Goal: Task Accomplishment & Management: Use online tool/utility

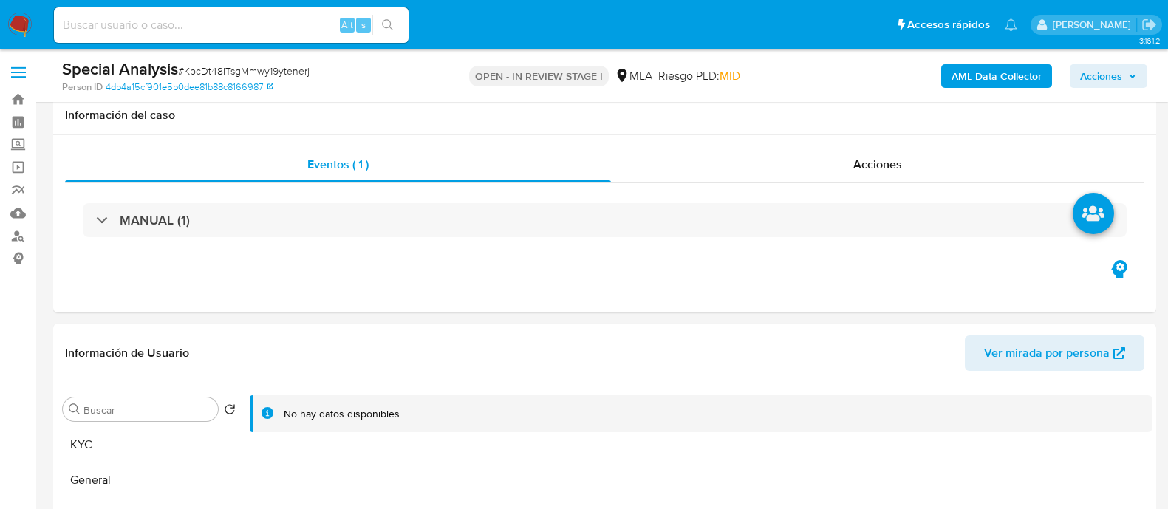
select select "10"
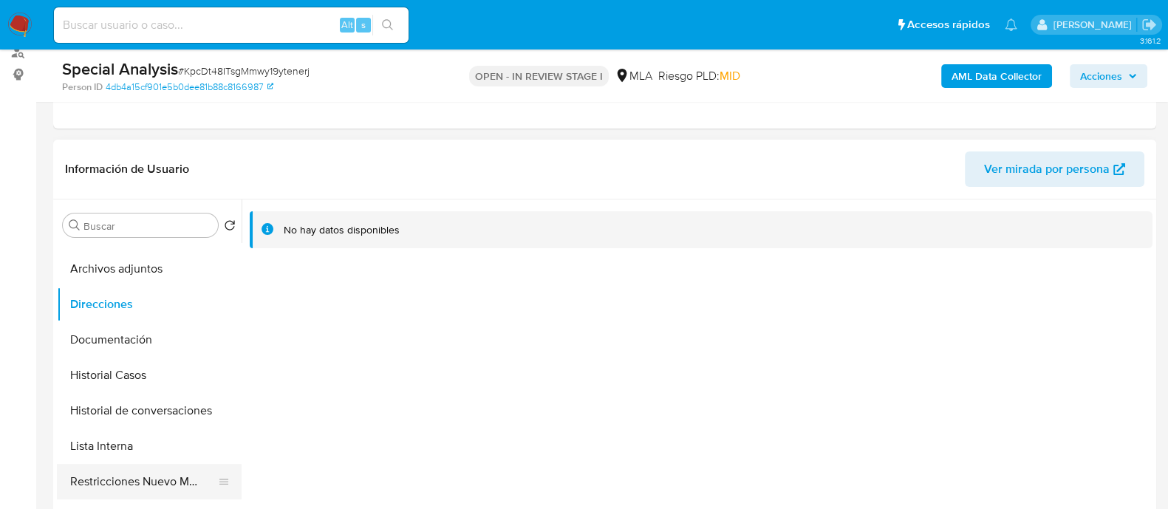
scroll to position [92, 0]
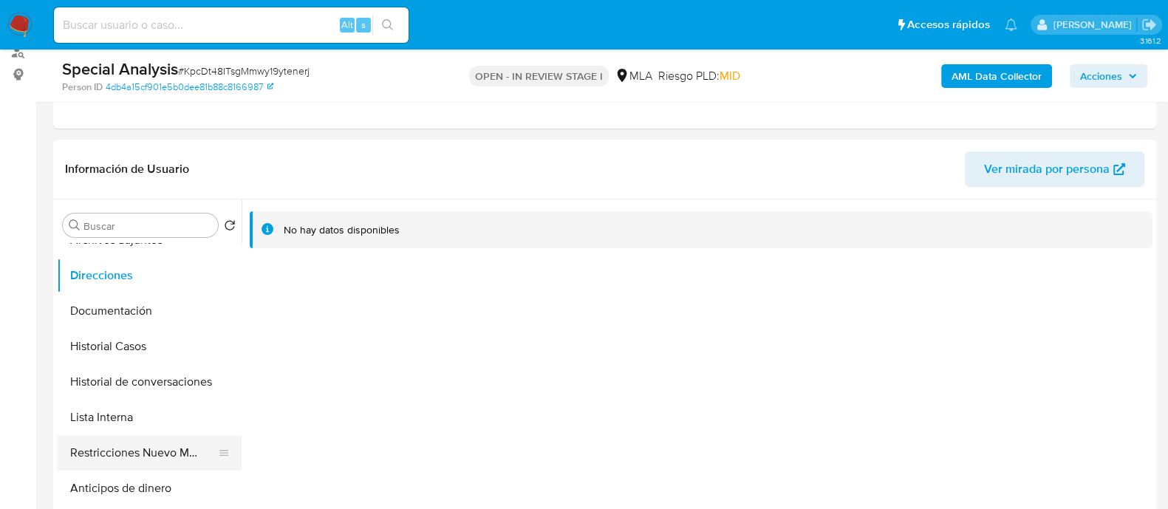
click at [171, 456] on button "Restricciones Nuevo Mundo" at bounding box center [143, 452] width 173 height 35
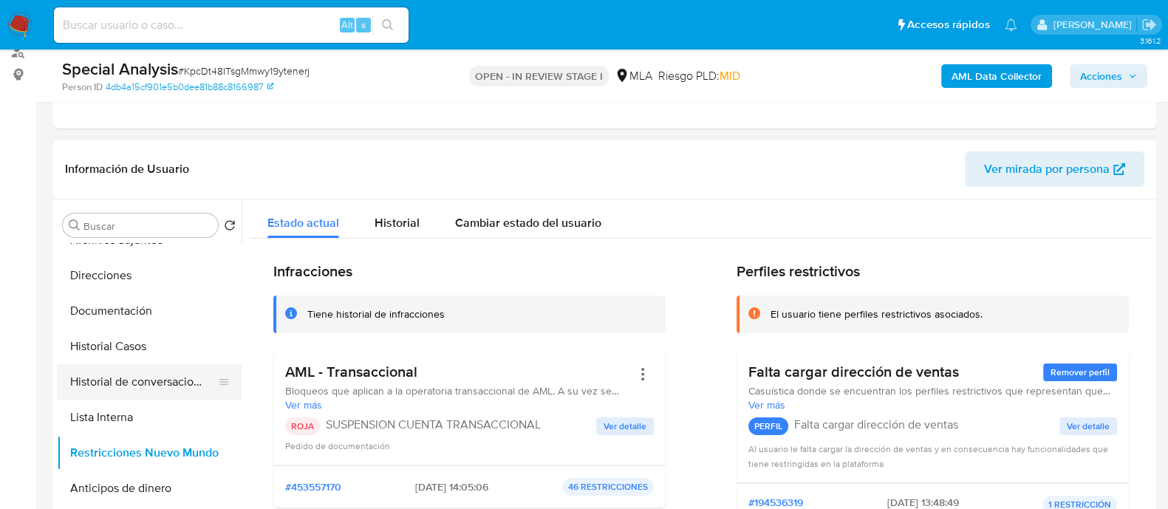
scroll to position [0, 0]
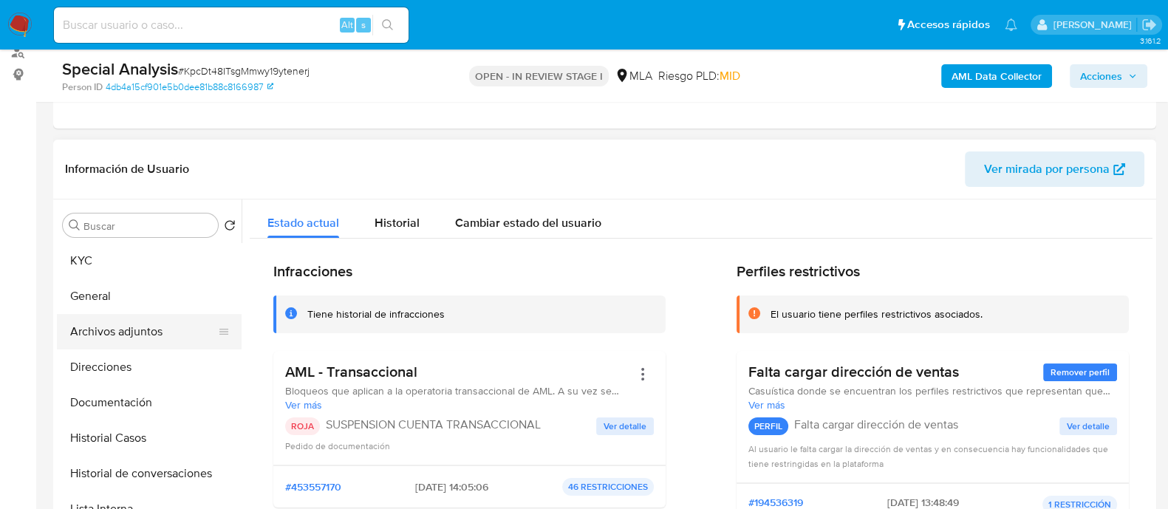
click at [154, 334] on button "Archivos adjuntos" at bounding box center [143, 331] width 173 height 35
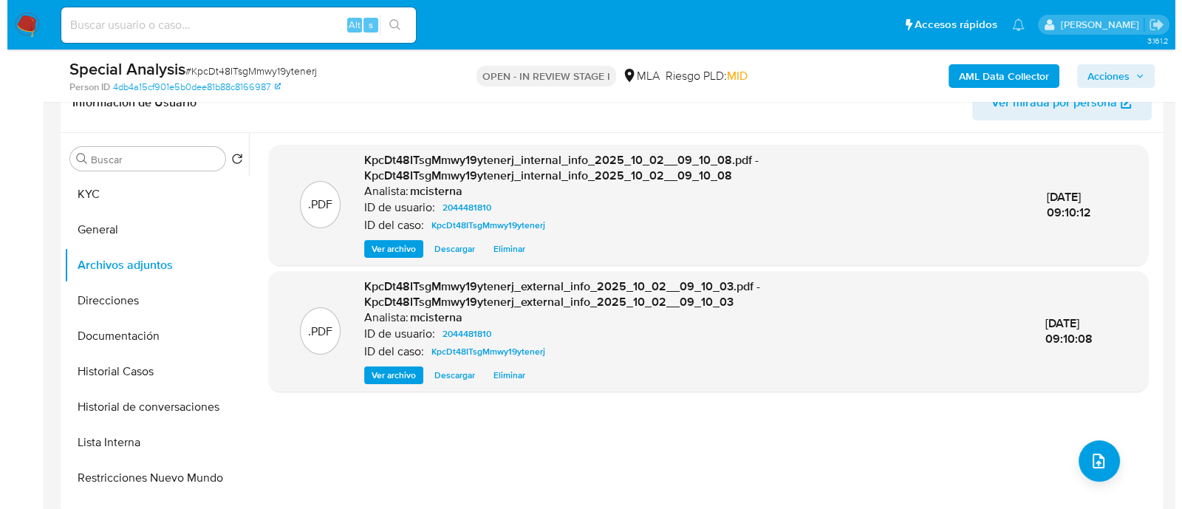
scroll to position [277, 0]
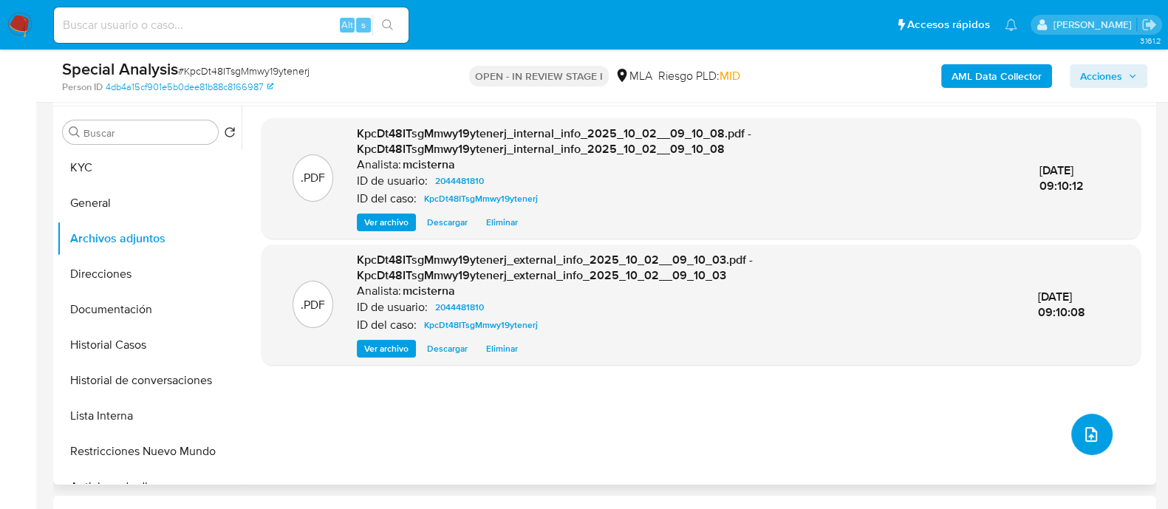
click at [1082, 439] on icon "upload-file" at bounding box center [1091, 435] width 18 height 18
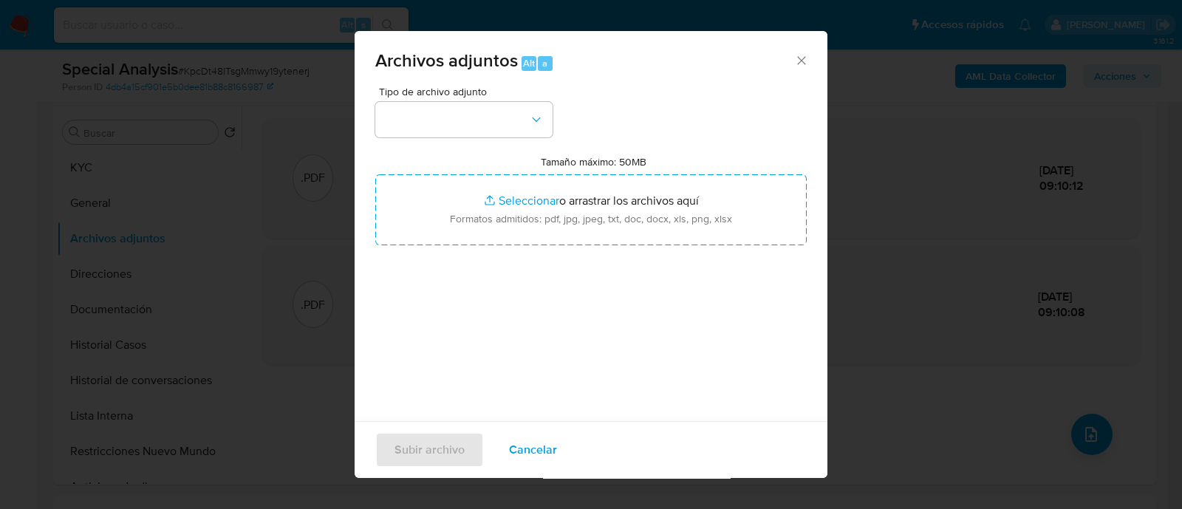
click at [500, 151] on div "Tipo de archivo adjunto Tamaño máximo: 50MB Seleccionar archivos Seleccionar o …" at bounding box center [590, 260] width 431 height 349
click at [493, 128] on button "button" at bounding box center [463, 119] width 177 height 35
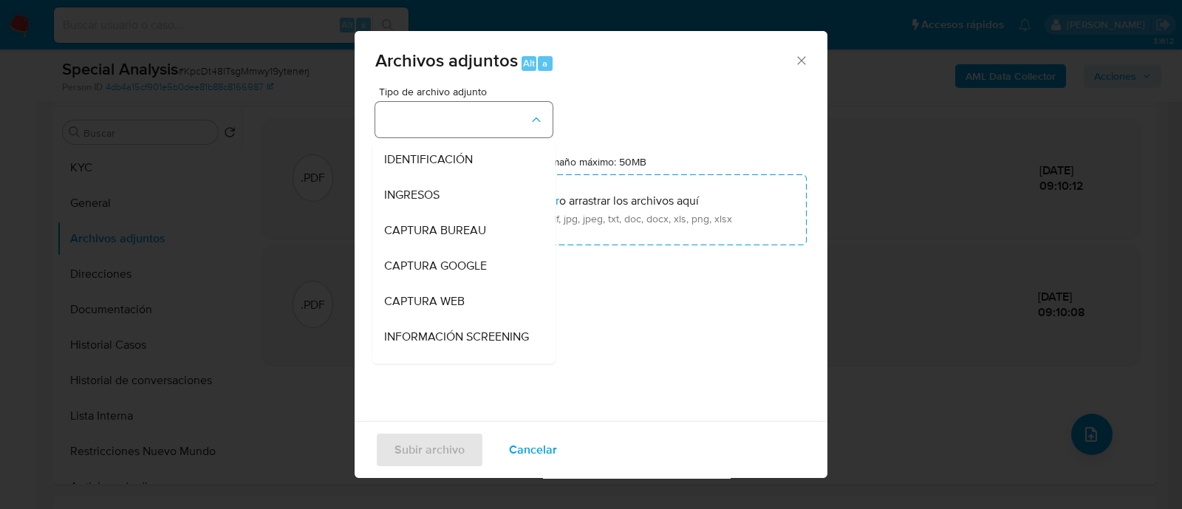
scroll to position [184, 0]
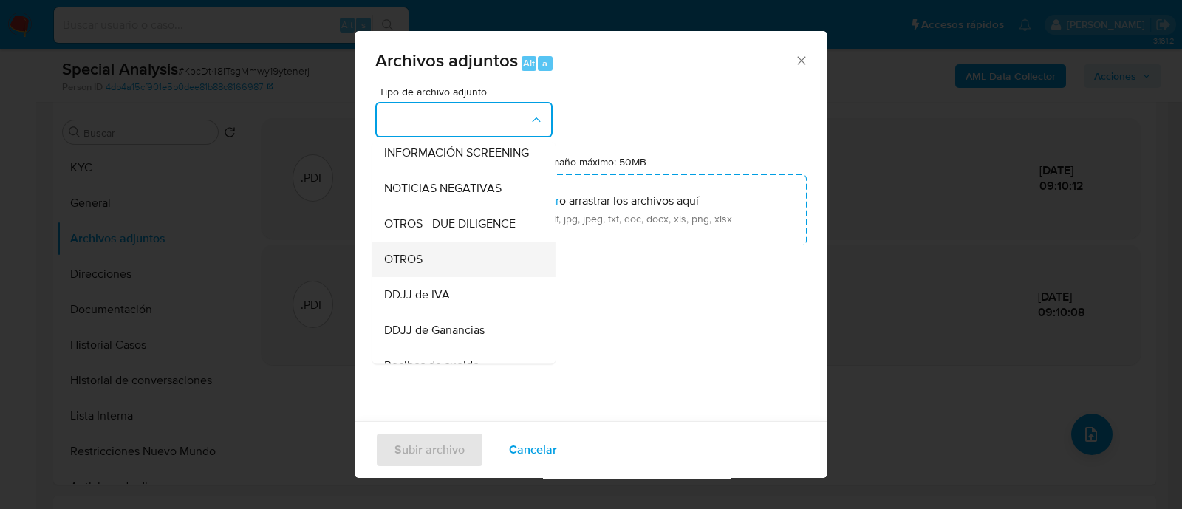
click at [469, 264] on div "OTROS" at bounding box center [459, 259] width 151 height 35
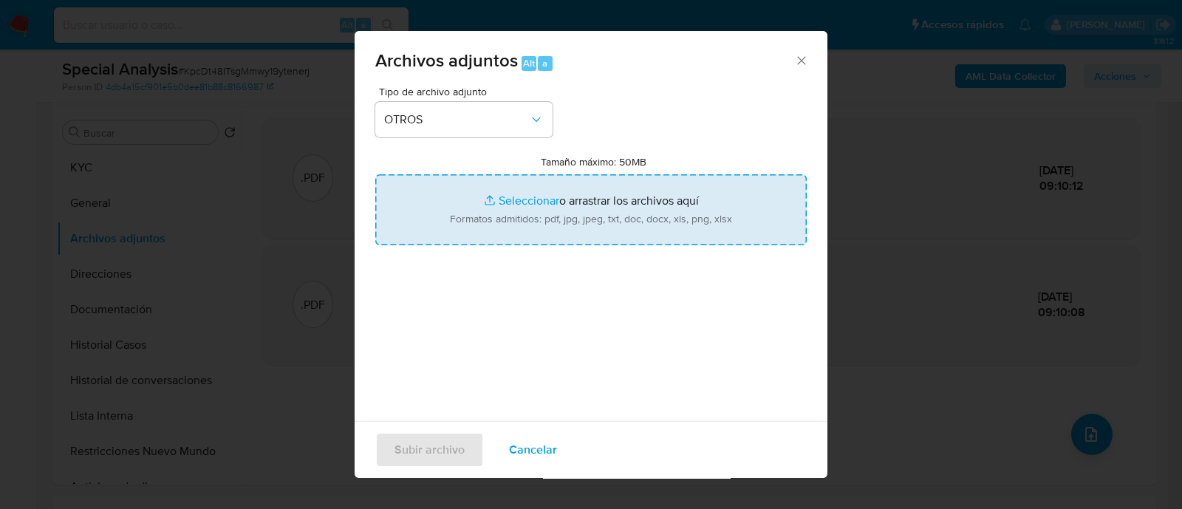
click at [606, 188] on input "Tamaño máximo: 50MB Seleccionar archivos" at bounding box center [590, 209] width 431 height 71
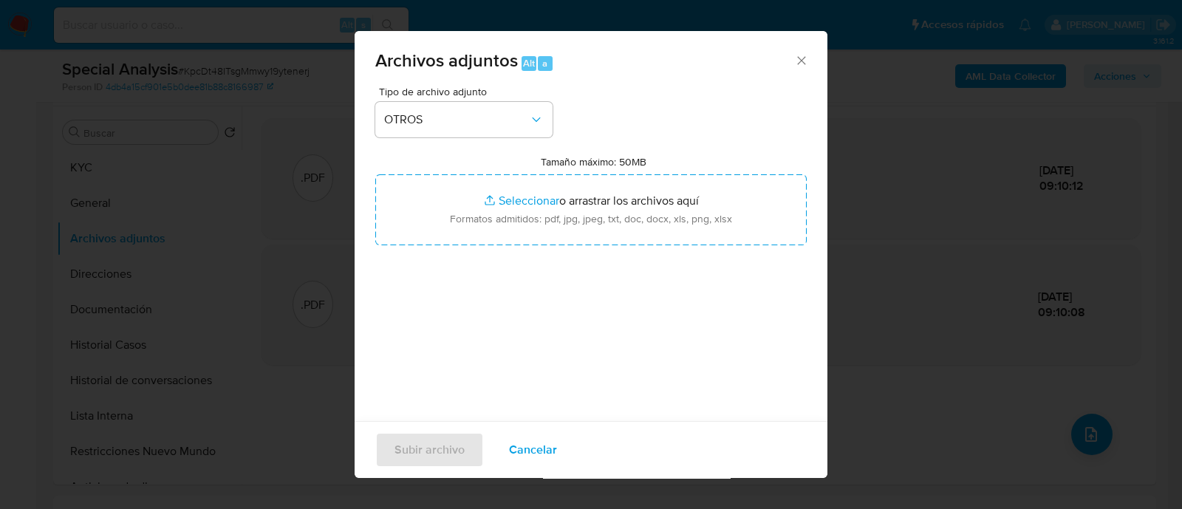
click at [512, 457] on span "Cancelar" at bounding box center [533, 450] width 48 height 33
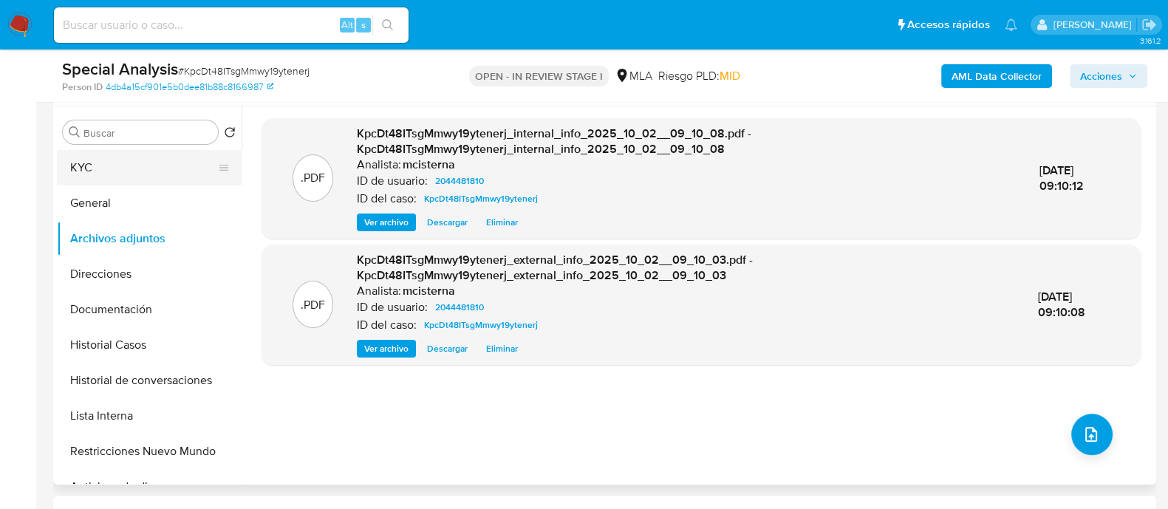
click at [129, 154] on button "KYC" at bounding box center [143, 167] width 173 height 35
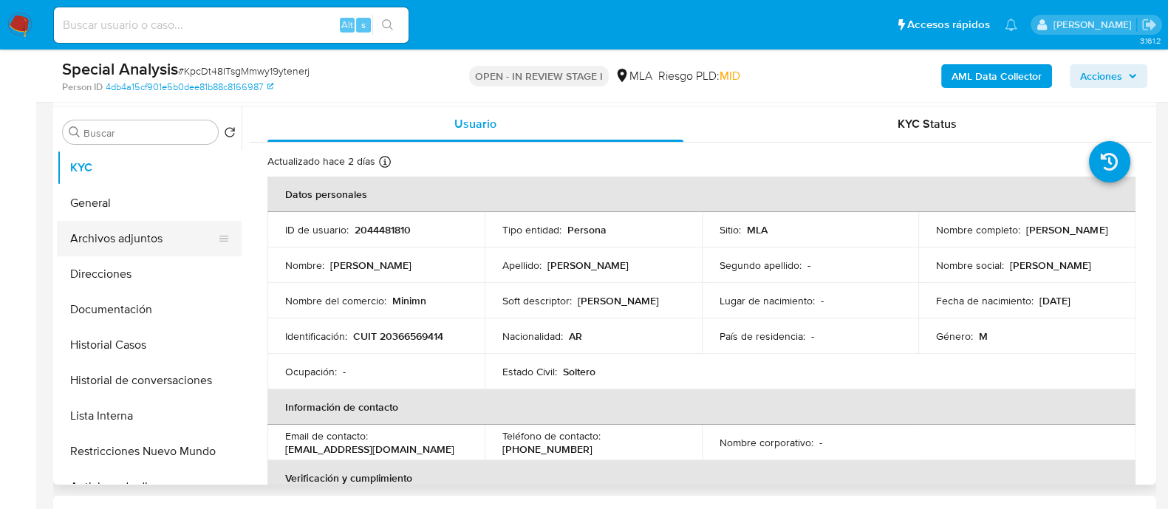
click at [196, 238] on button "Archivos adjuntos" at bounding box center [143, 238] width 173 height 35
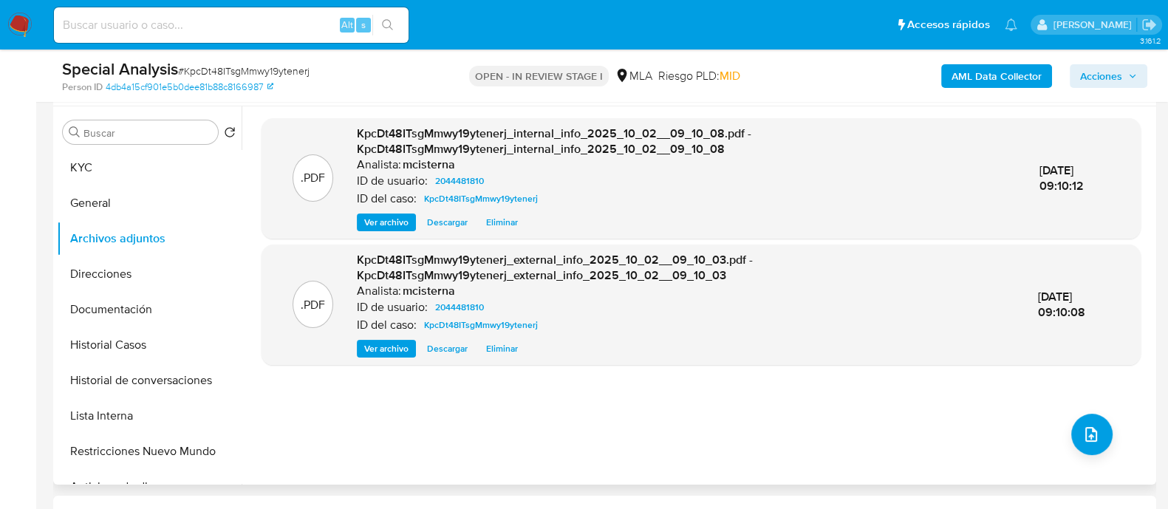
click at [1086, 455] on div ".PDF KpcDt48ITsgMmwy19ytenerj_internal_info_2025_10_02__09_10_08.pdf - KpcDt48I…" at bounding box center [701, 295] width 879 height 355
click at [1097, 440] on button "upload-file" at bounding box center [1091, 434] width 41 height 41
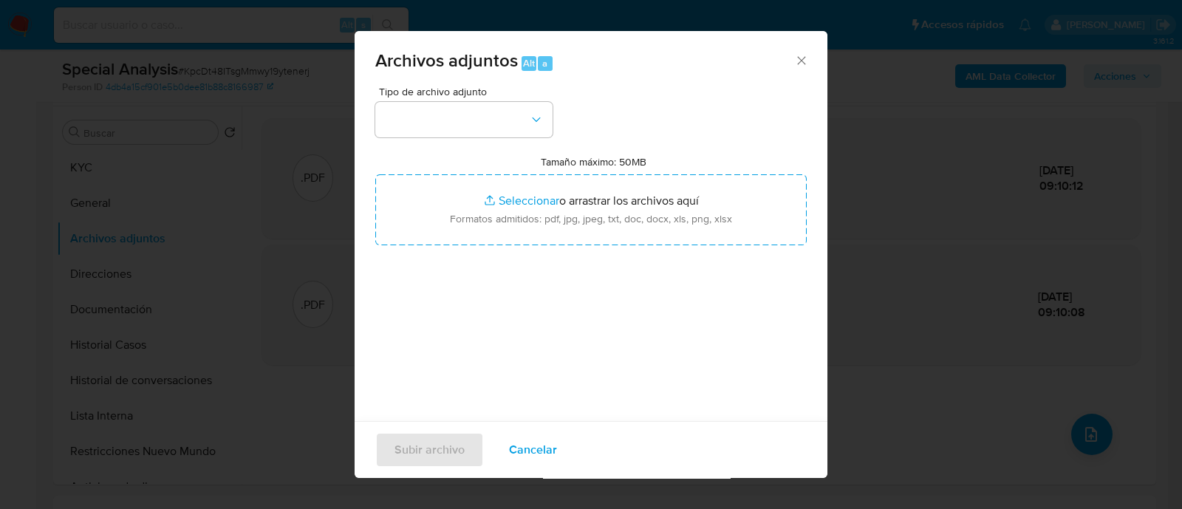
click at [441, 144] on div "Tipo de archivo adjunto Tamaño máximo: 50MB Seleccionar archivos Seleccionar o …" at bounding box center [590, 260] width 431 height 349
click at [440, 135] on button "button" at bounding box center [463, 119] width 177 height 35
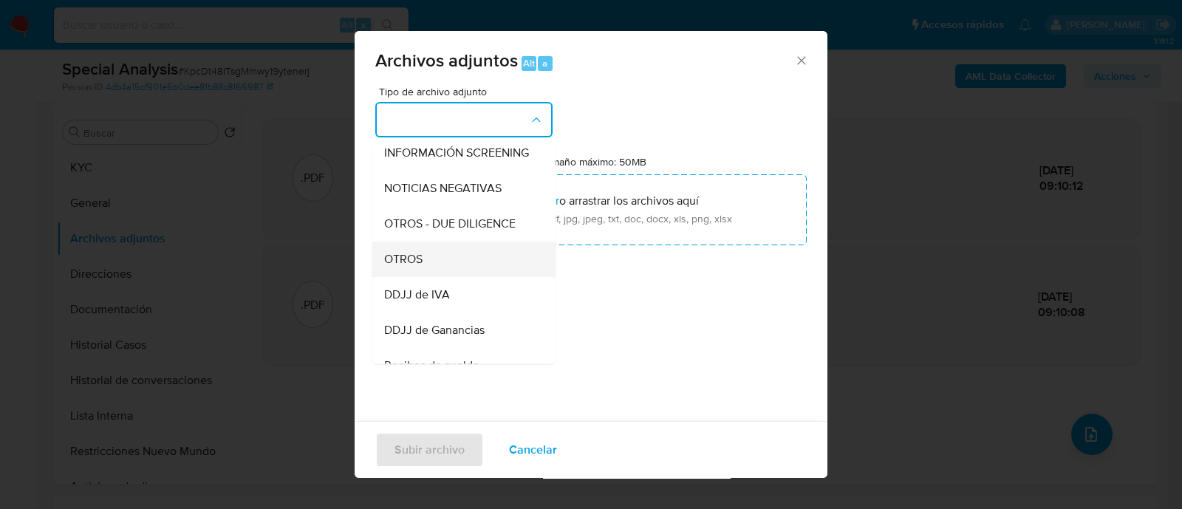
click at [479, 275] on div "OTROS" at bounding box center [459, 259] width 151 height 35
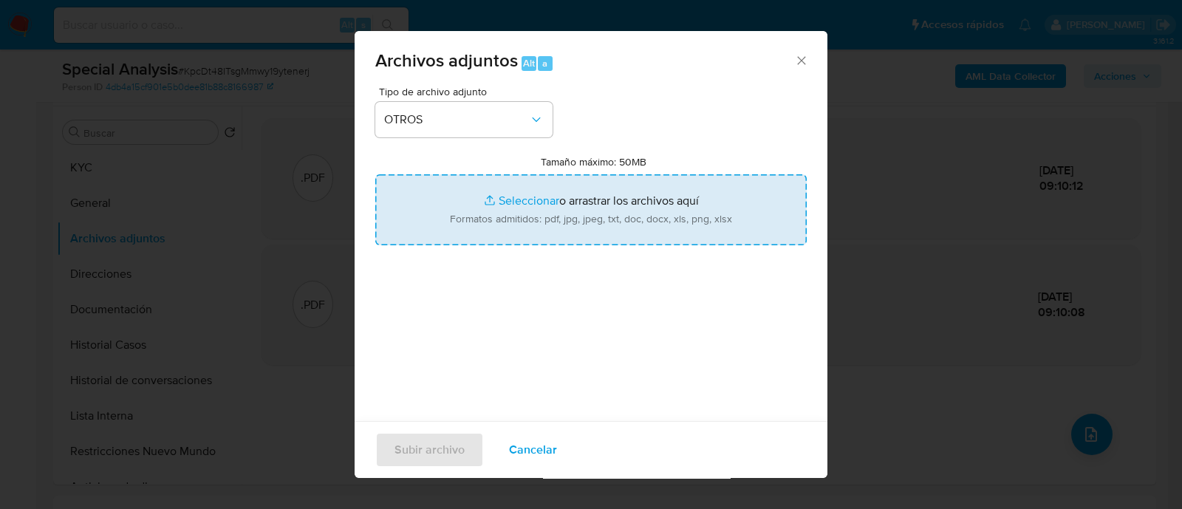
click at [570, 208] on input "Tamaño máximo: 50MB Seleccionar archivos" at bounding box center [590, 209] width 431 height 71
type input "C:\fakepath\Caselog KpcDt48ITsgMmwy19ytenerj_2025_09_17_11_25_07.docx"
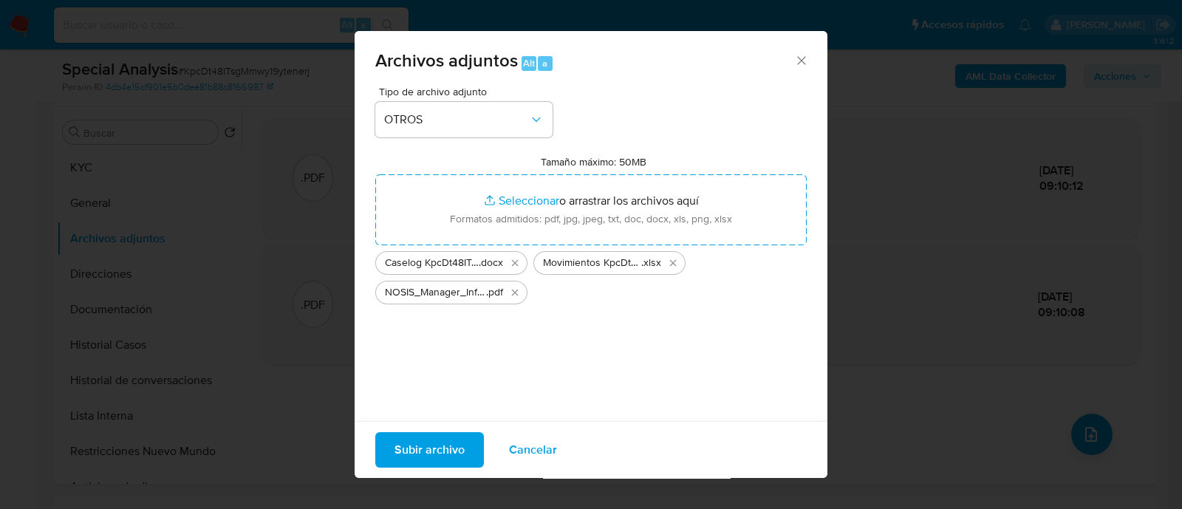
click at [426, 441] on span "Subir archivo" at bounding box center [429, 450] width 70 height 33
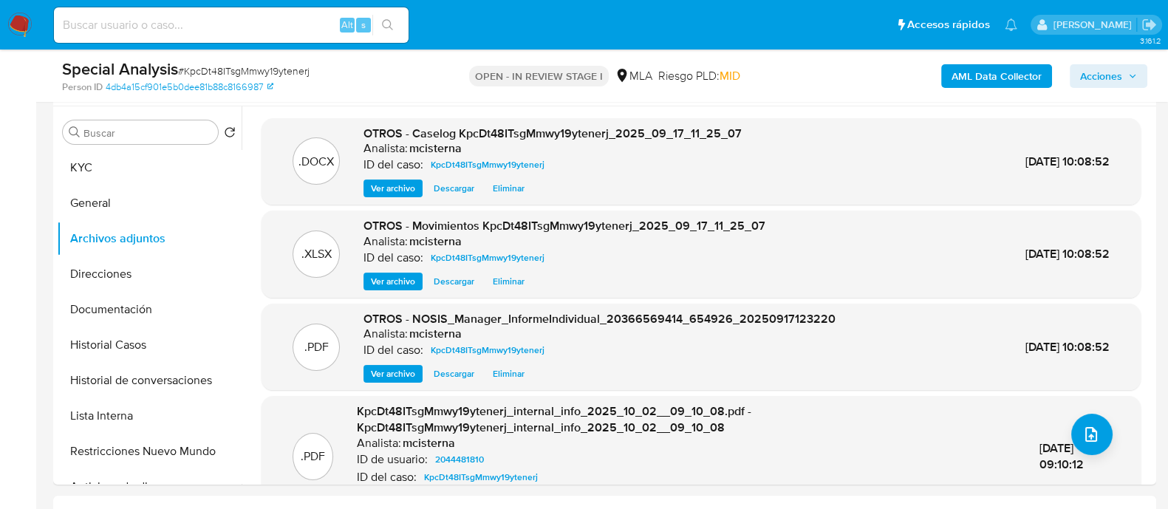
click at [1115, 81] on span "Acciones" at bounding box center [1101, 76] width 42 height 24
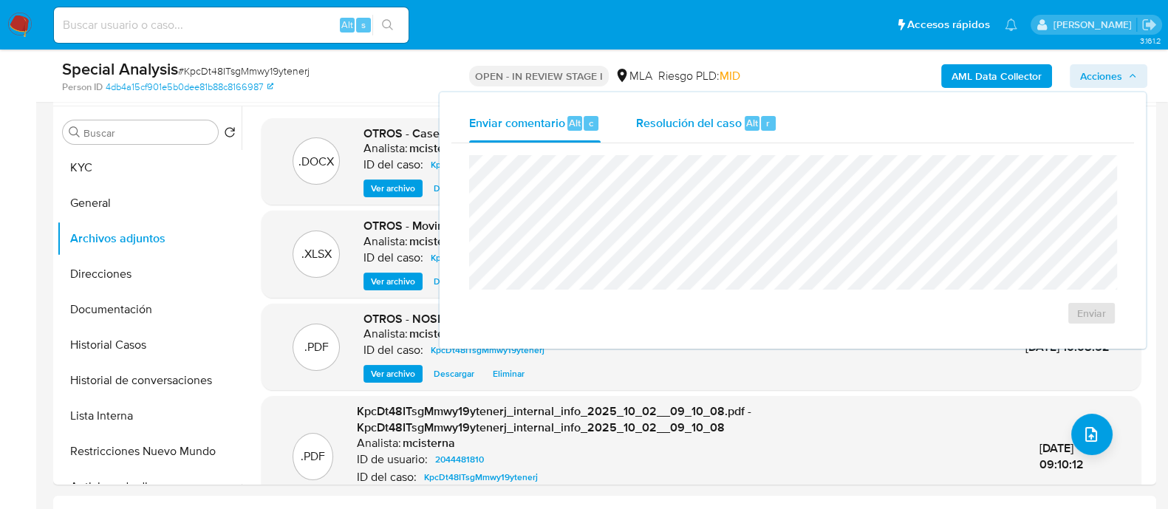
click at [725, 118] on span "Resolución del caso" at bounding box center [689, 122] width 106 height 17
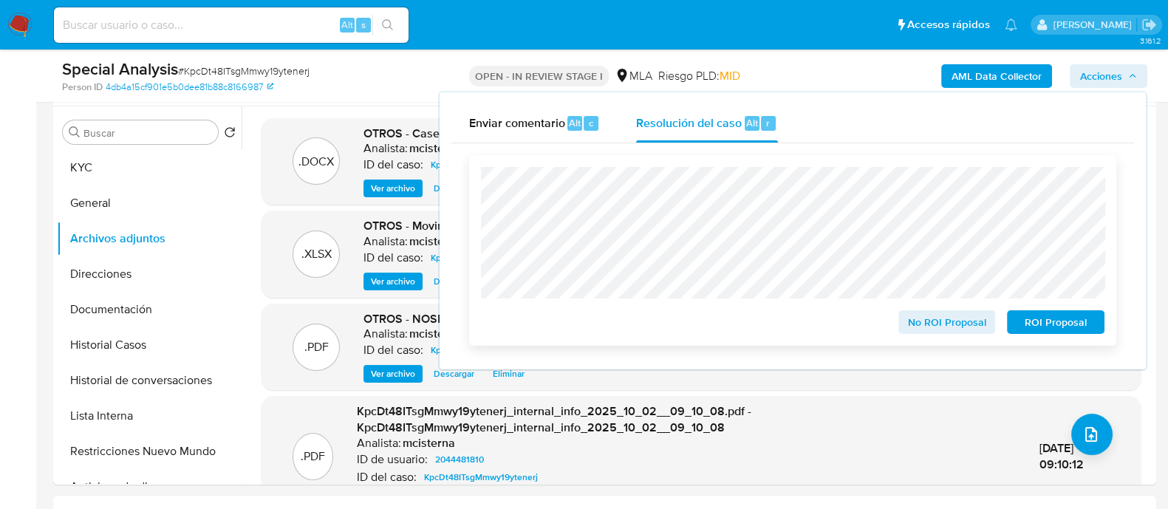
click at [1038, 322] on span "ROI Proposal" at bounding box center [1055, 322] width 77 height 21
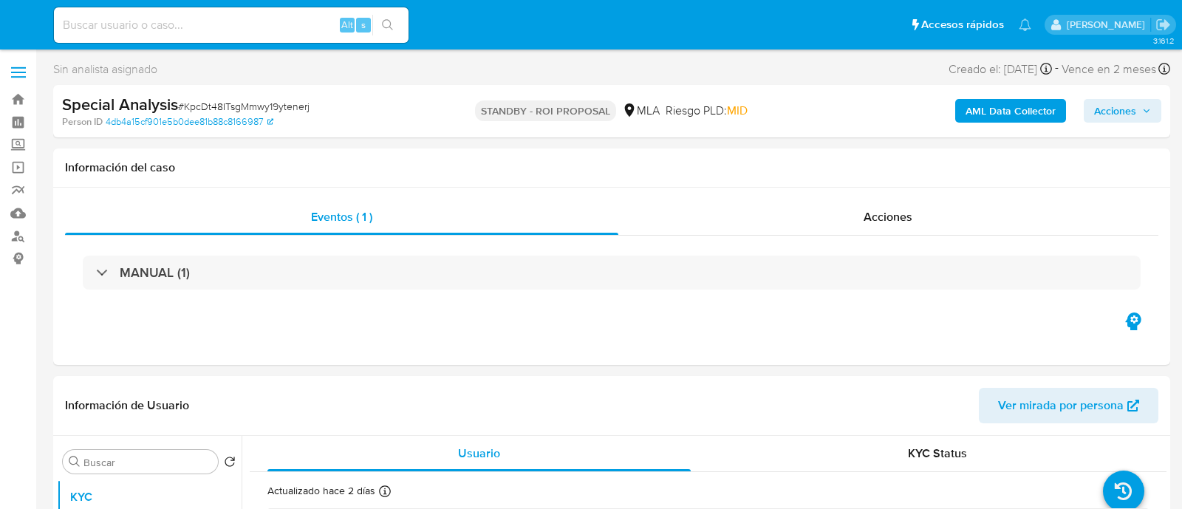
select select "10"
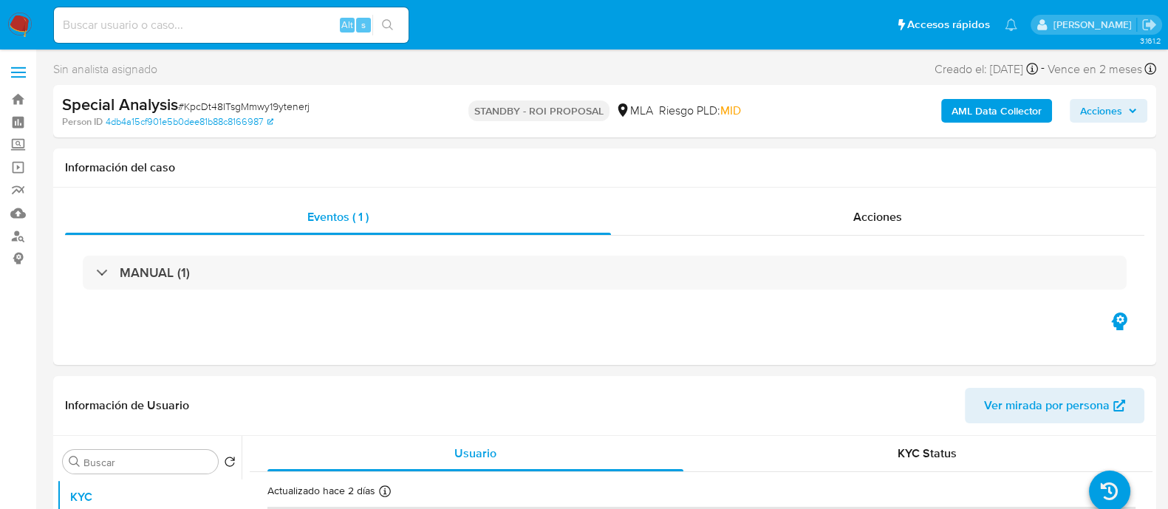
click at [222, 18] on input at bounding box center [231, 25] width 355 height 19
paste input "JtIo5nmya92JD87kb0B1eypR"
type input "JtIo5nmya92JD87kb0B1eypR"
click at [395, 27] on button "search-icon" at bounding box center [387, 25] width 30 height 21
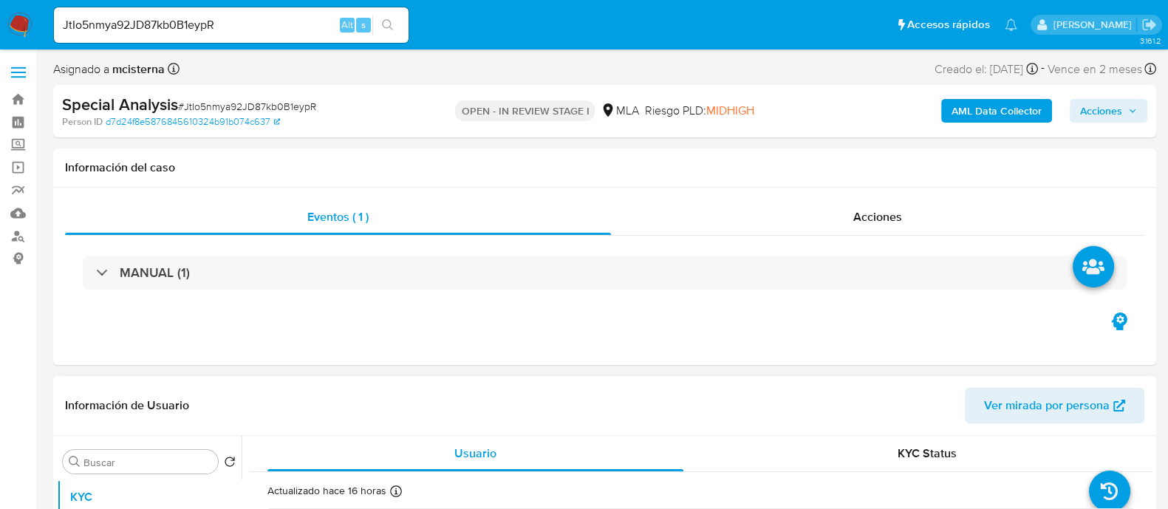
select select "10"
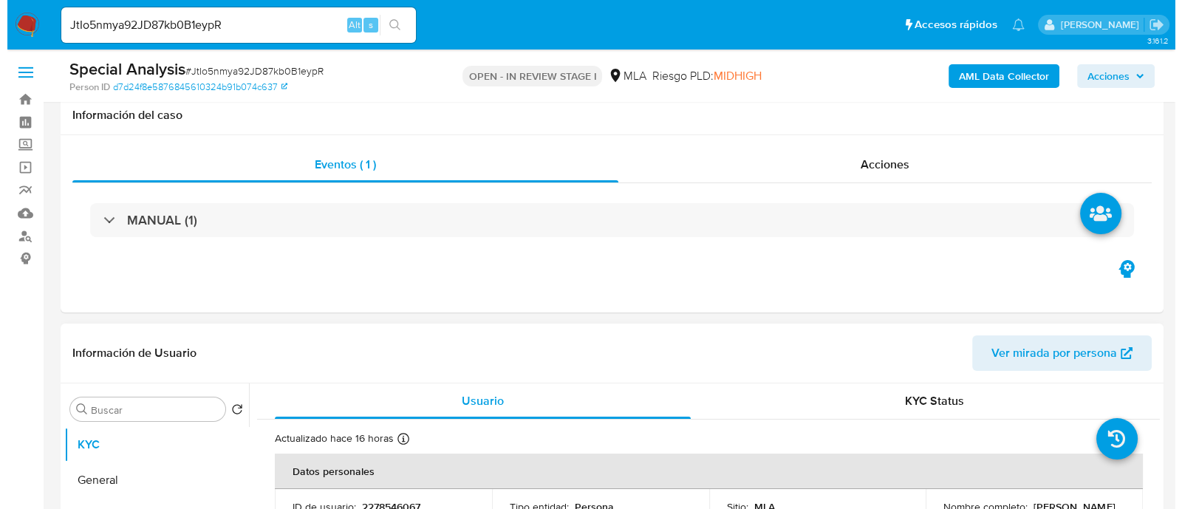
scroll to position [184, 0]
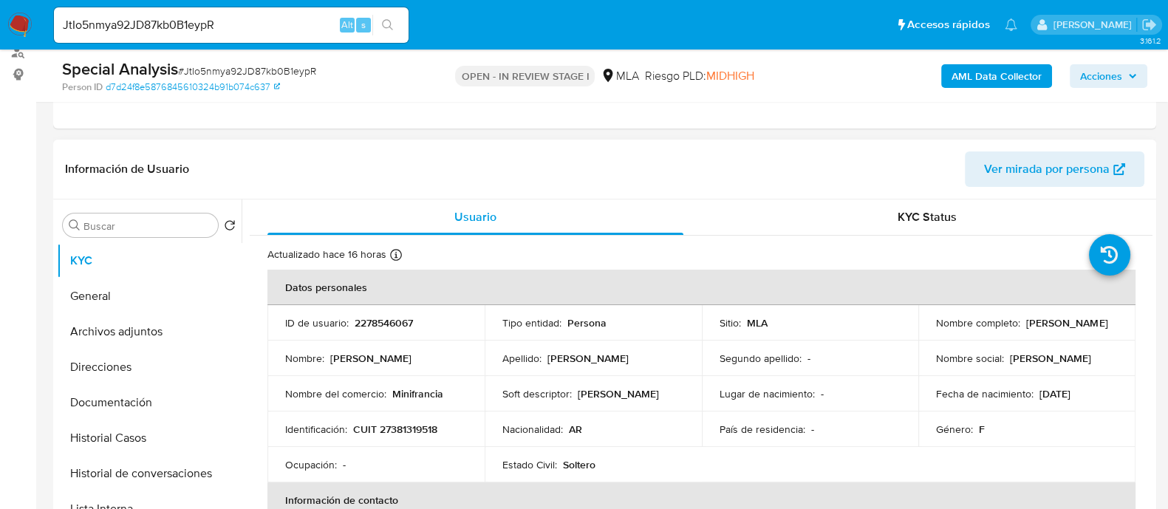
click at [388, 324] on p "2278546067" at bounding box center [384, 322] width 58 height 13
copy p "2278546067"
click at [174, 330] on button "Archivos adjuntos" at bounding box center [143, 331] width 173 height 35
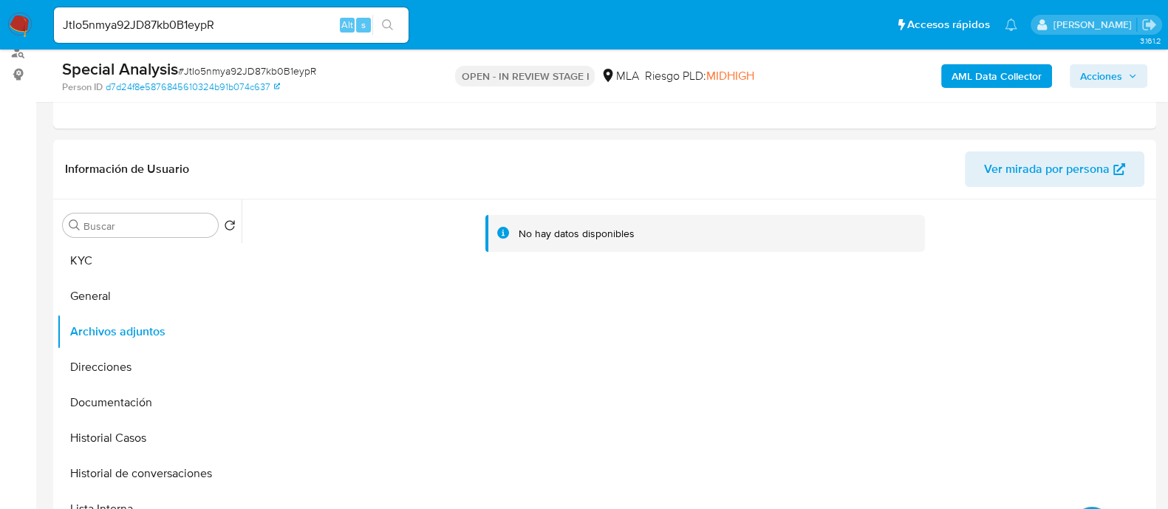
click at [983, 83] on b "AML Data Collector" at bounding box center [996, 76] width 90 height 24
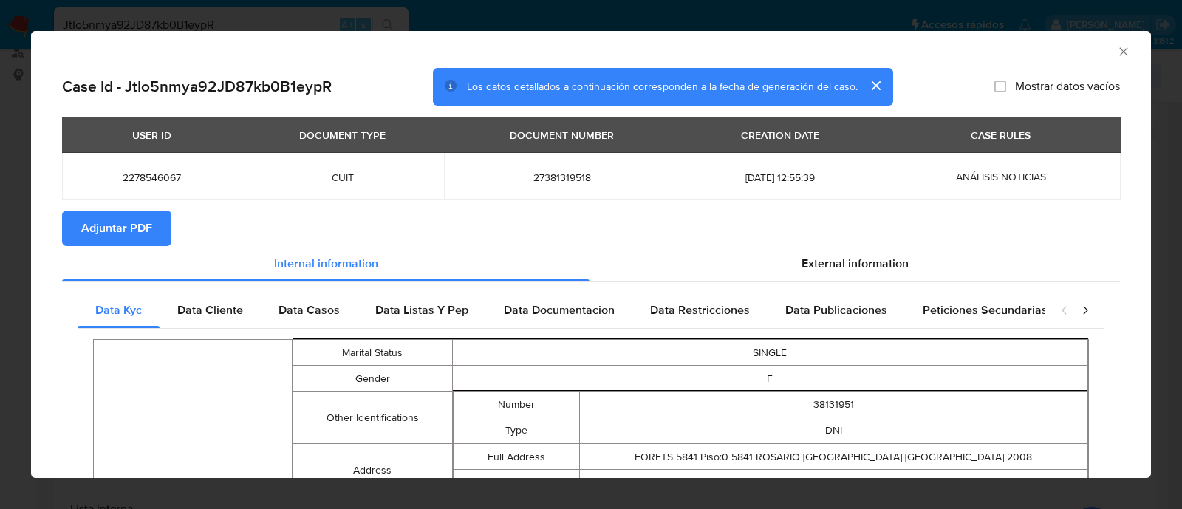
click at [158, 180] on span "2278546067" at bounding box center [152, 177] width 144 height 13
copy span "2278546067"
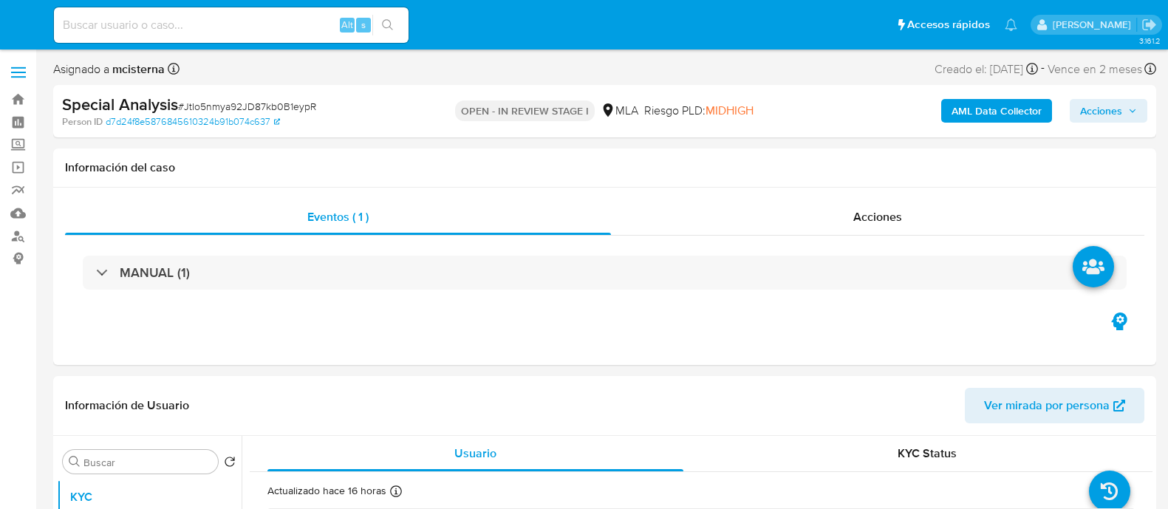
select select "10"
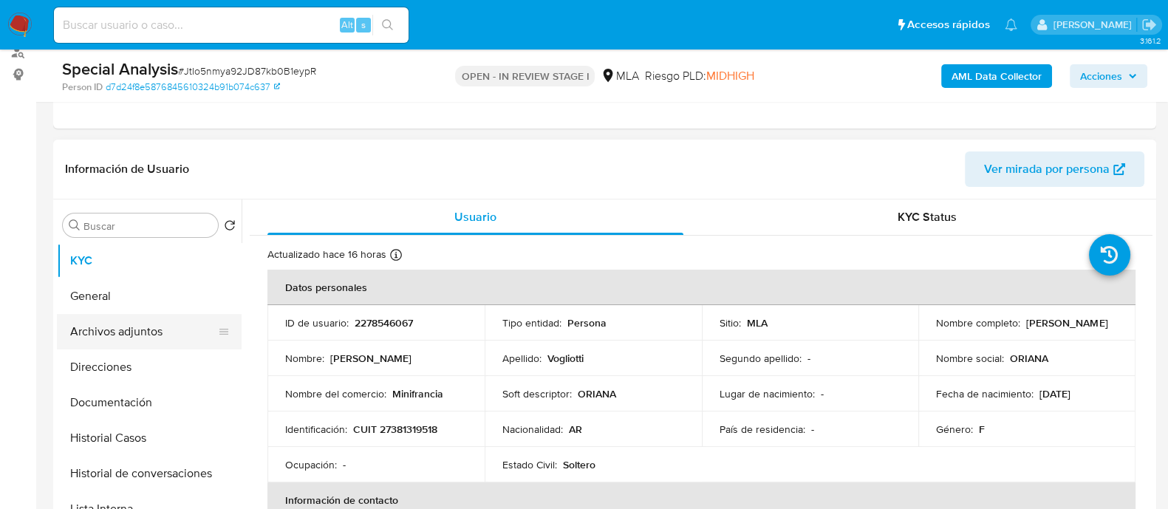
click at [171, 314] on button "Archivos adjuntos" at bounding box center [143, 331] width 173 height 35
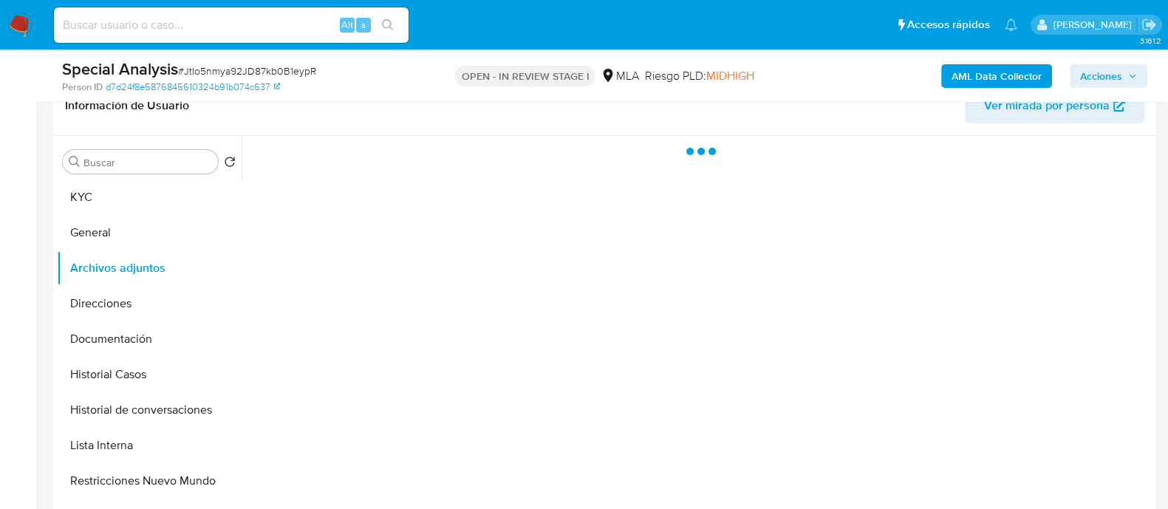
scroll to position [277, 0]
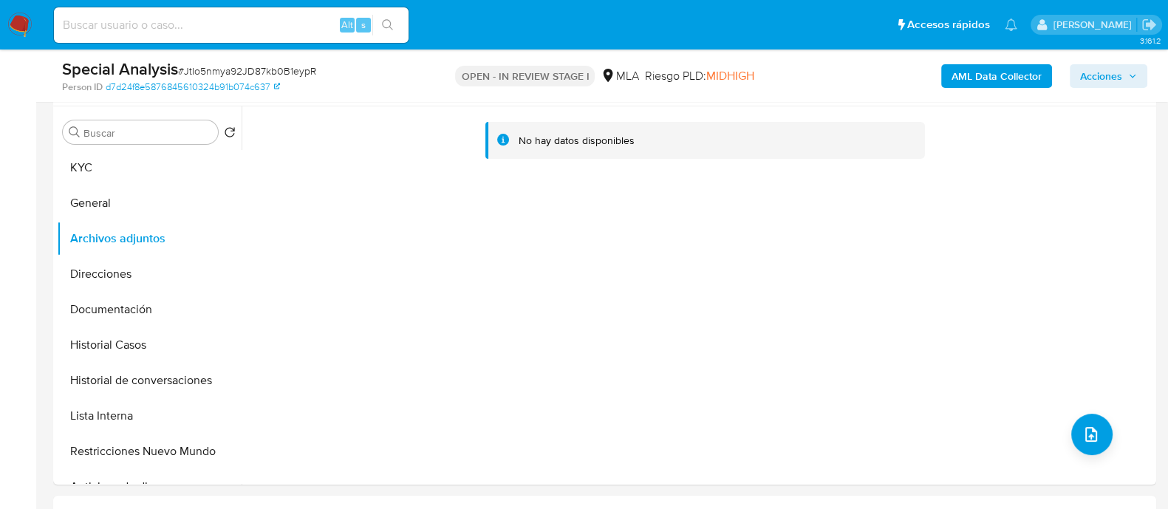
click at [1005, 56] on div "Special Analysis # JtIo5nmya92JD87kb0B1eypR Person ID d7d24f8e5876845610324b91b…" at bounding box center [604, 75] width 1103 height 52
click at [1000, 73] on b "AML Data Collector" at bounding box center [996, 76] width 90 height 24
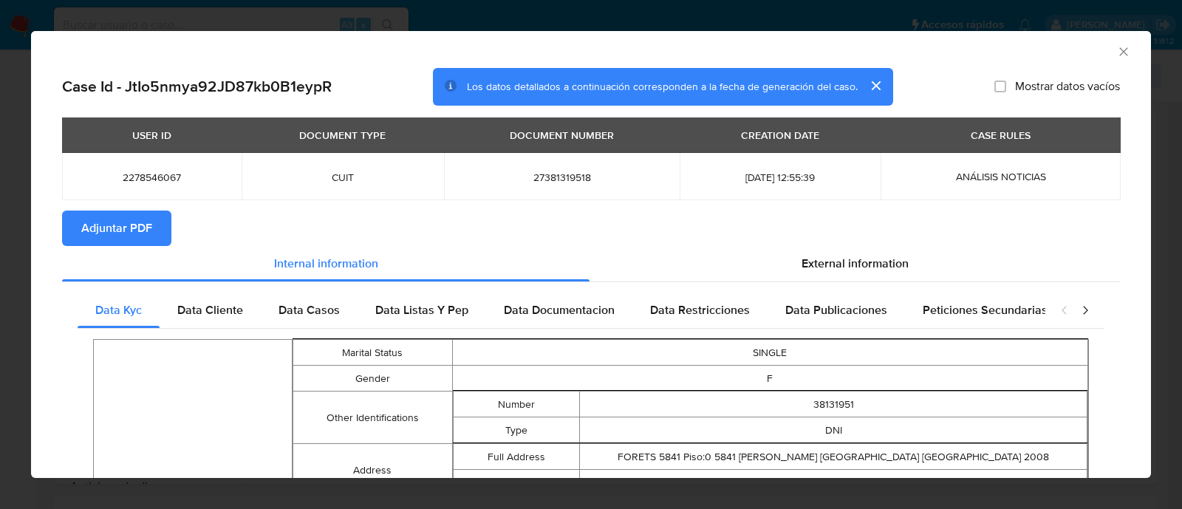
click at [107, 238] on span "Adjuntar PDF" at bounding box center [116, 228] width 71 height 33
click at [1116, 53] on icon "Cerrar ventana" at bounding box center [1123, 51] width 15 height 15
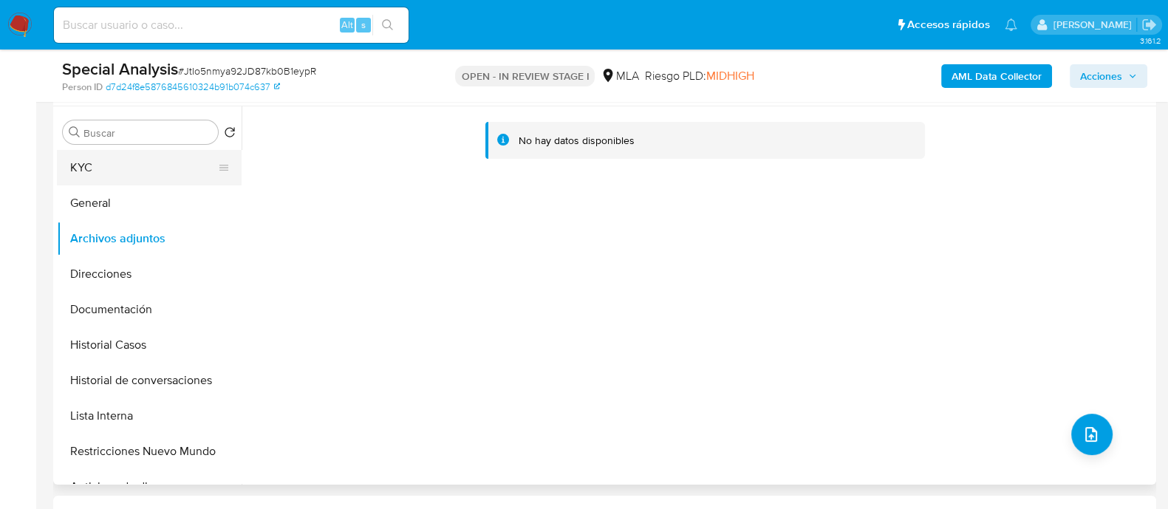
drag, startPoint x: 146, startPoint y: 164, endPoint x: 164, endPoint y: 164, distance: 17.7
click at [146, 163] on button "KYC" at bounding box center [143, 167] width 173 height 35
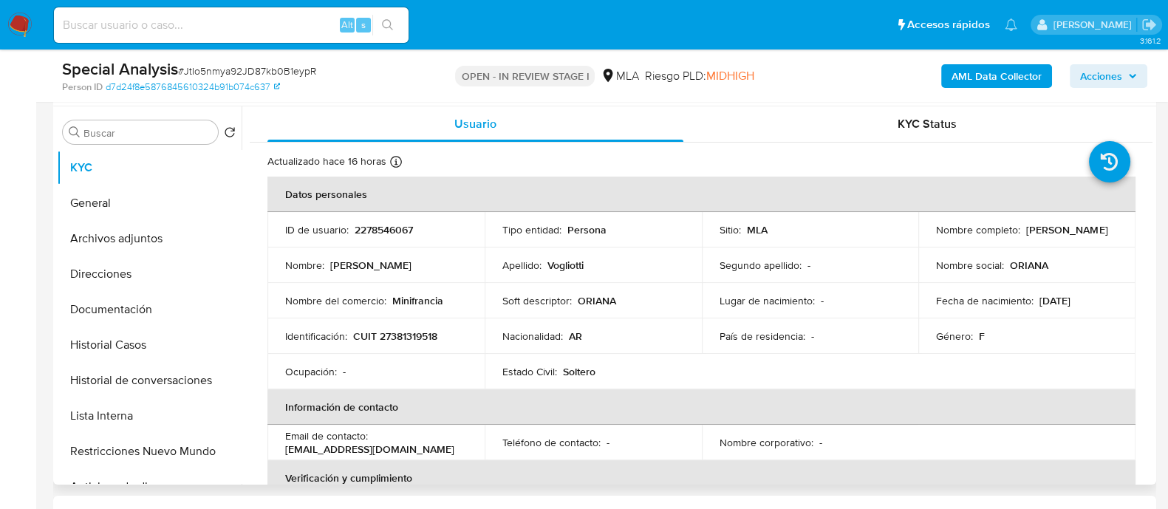
click at [415, 336] on p "CUIT 27381319518" at bounding box center [395, 335] width 84 height 13
copy p "27381319518"
click at [107, 204] on button "General" at bounding box center [143, 202] width 173 height 35
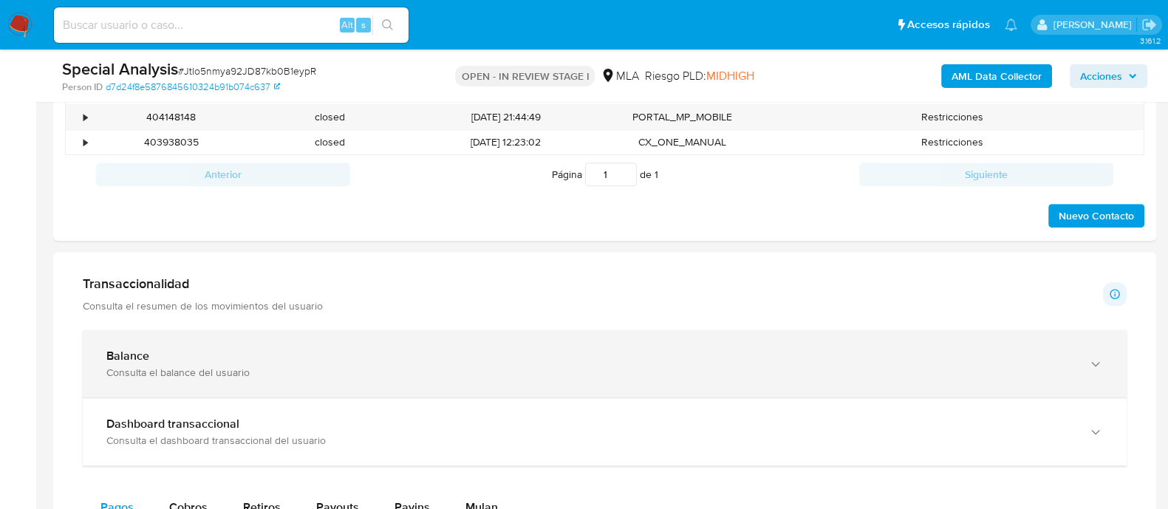
scroll to position [369, 0]
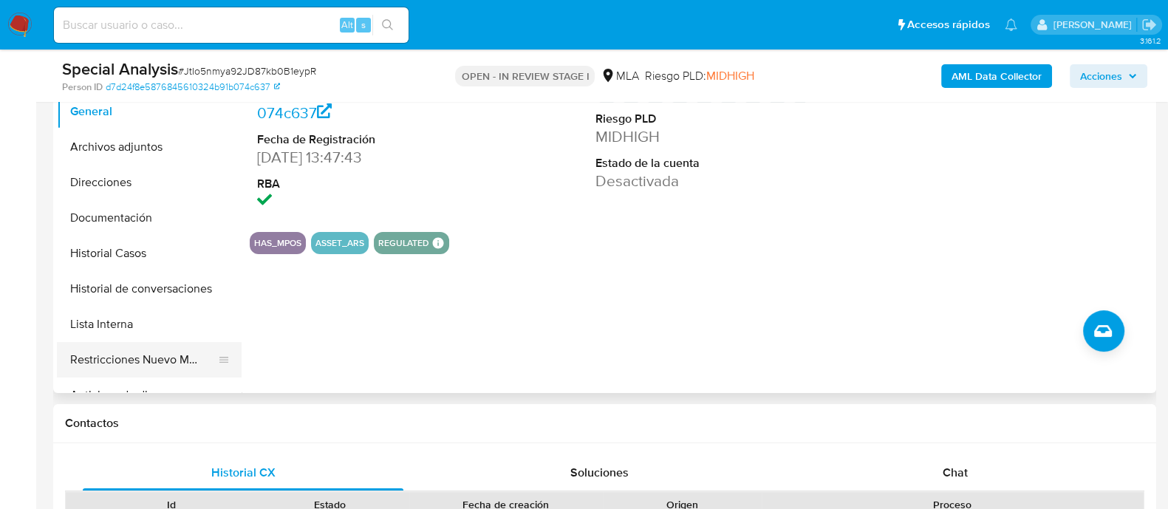
drag, startPoint x: 162, startPoint y: 366, endPoint x: 318, endPoint y: 344, distance: 157.4
click at [162, 366] on button "Restricciones Nuevo Mundo" at bounding box center [149, 359] width 185 height 35
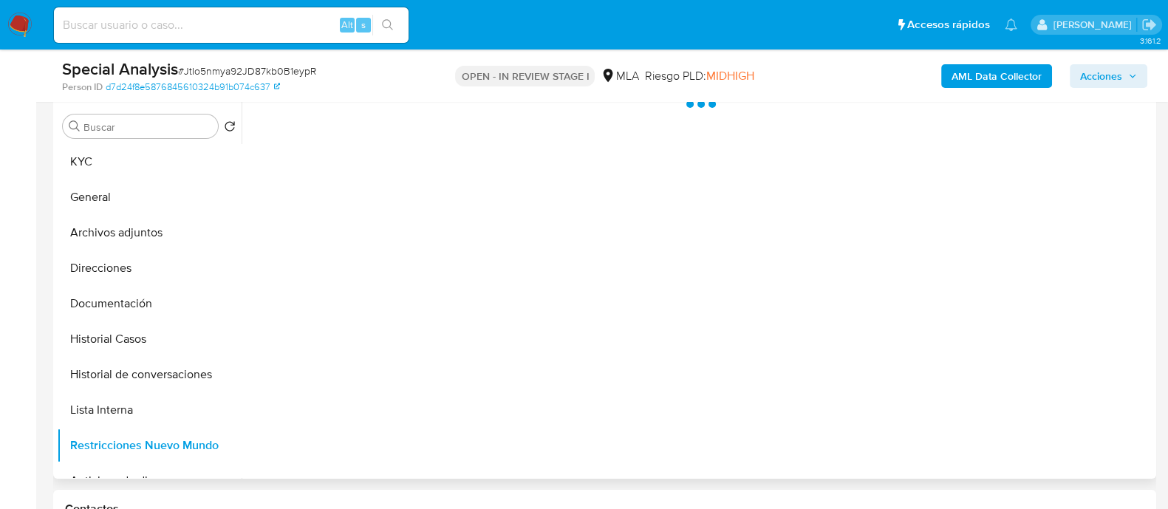
scroll to position [184, 0]
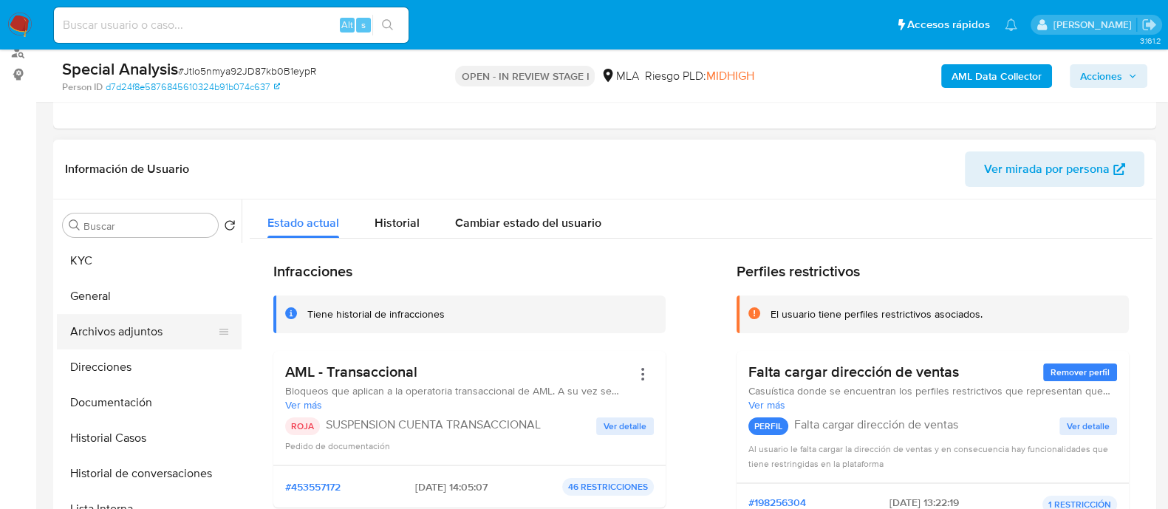
click at [202, 329] on button "Archivos adjuntos" at bounding box center [143, 331] width 173 height 35
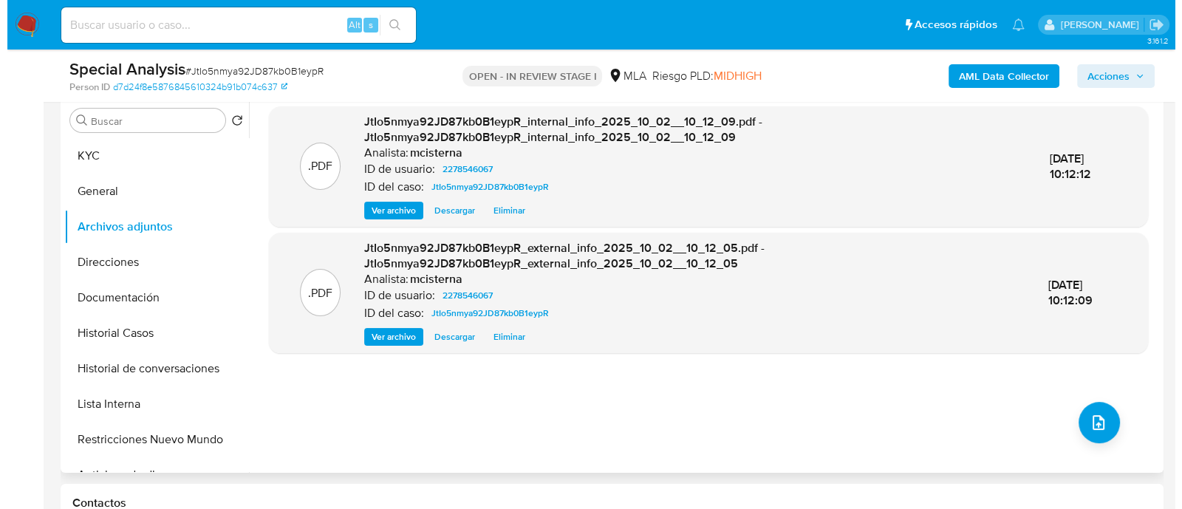
scroll to position [369, 0]
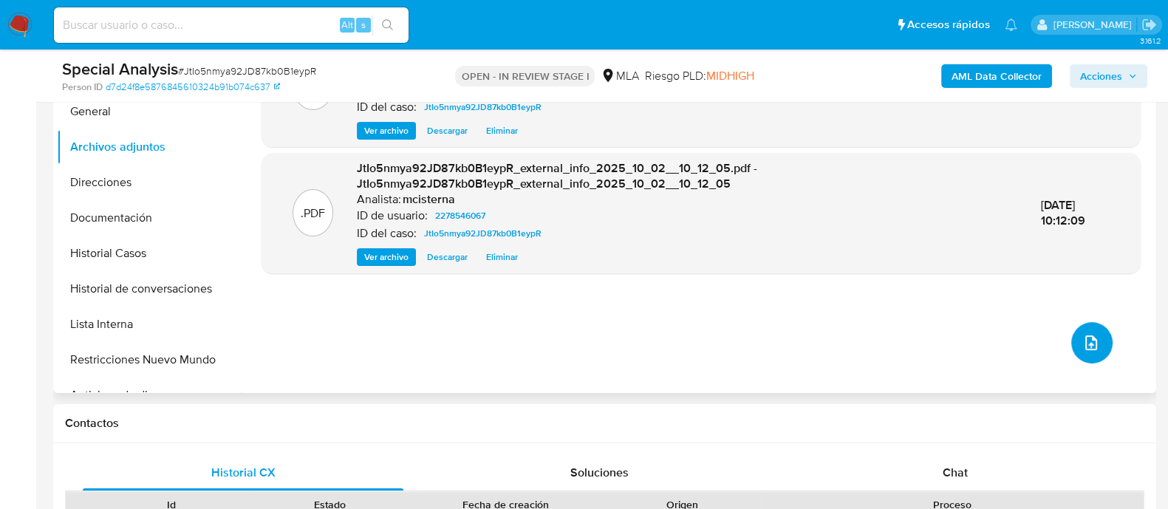
click at [1091, 347] on icon "upload-file" at bounding box center [1091, 343] width 18 height 18
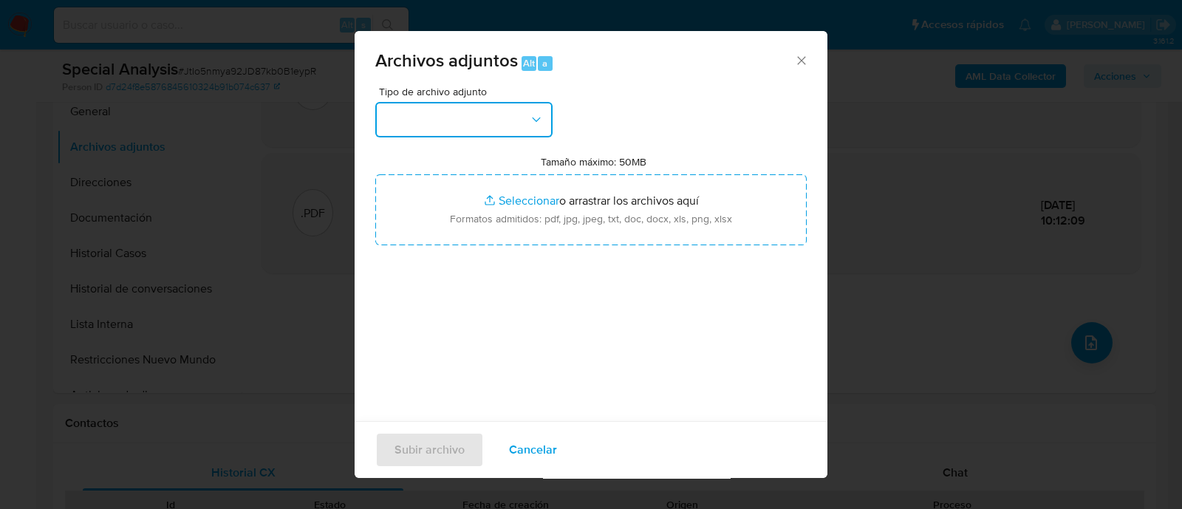
click at [508, 105] on button "button" at bounding box center [463, 119] width 177 height 35
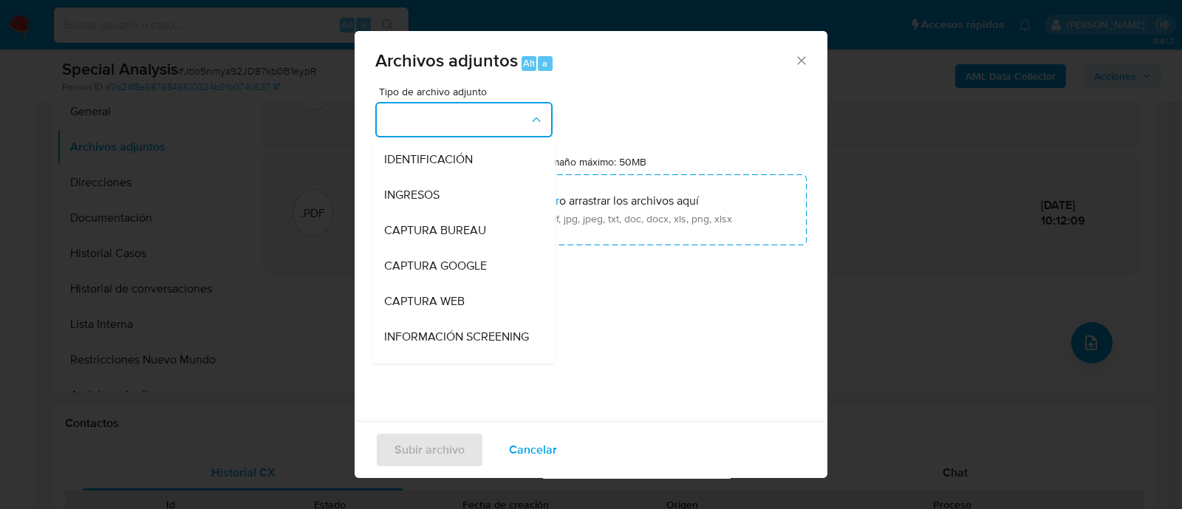
scroll to position [184, 0]
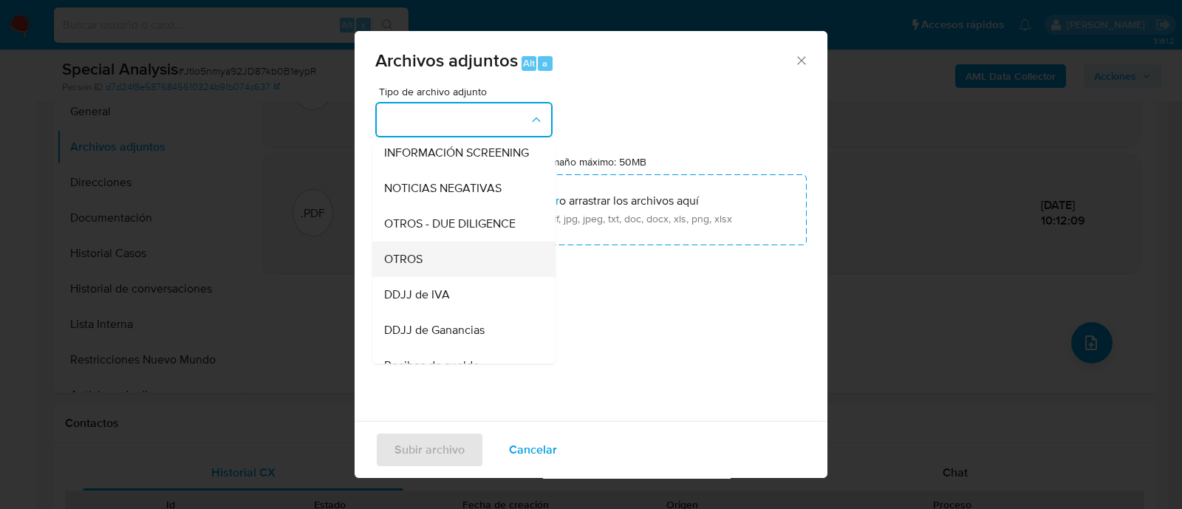
click at [494, 277] on div "OTROS" at bounding box center [459, 259] width 151 height 35
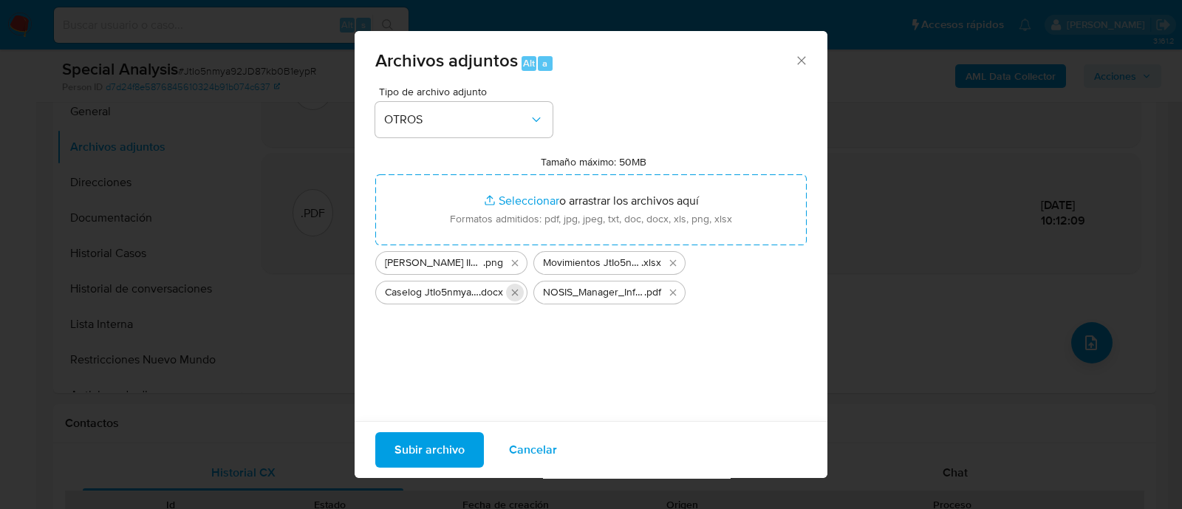
click at [516, 293] on icon "Eliminar Caselog JtIo5nmya92JD87kb0B1eypR_2025_10_02_08_32_16.docx" at bounding box center [515, 292] width 7 height 7
click at [468, 454] on button "Subir archivo" at bounding box center [429, 449] width 109 height 35
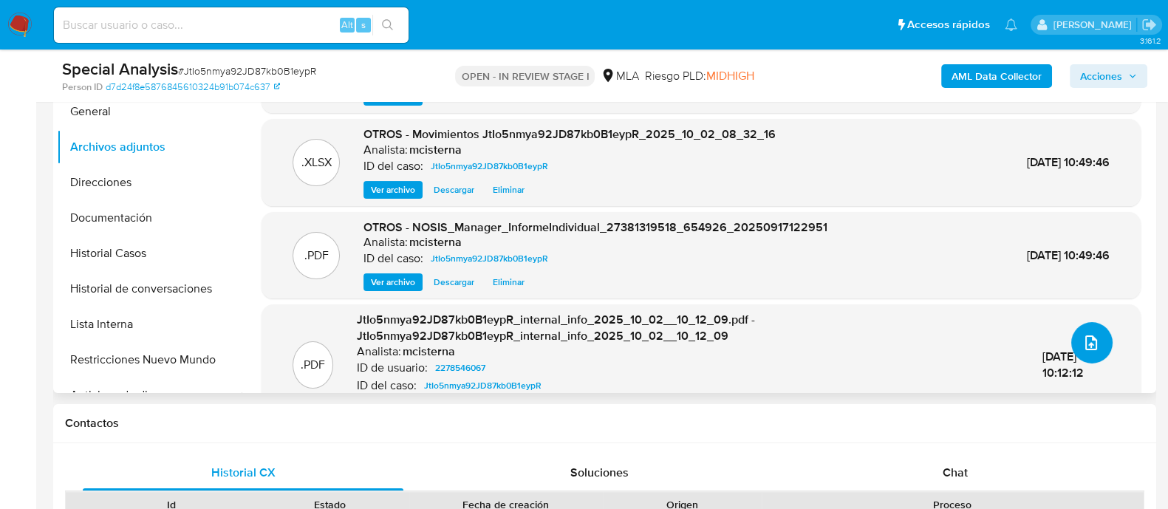
click at [1094, 348] on button "upload-file" at bounding box center [1091, 342] width 41 height 41
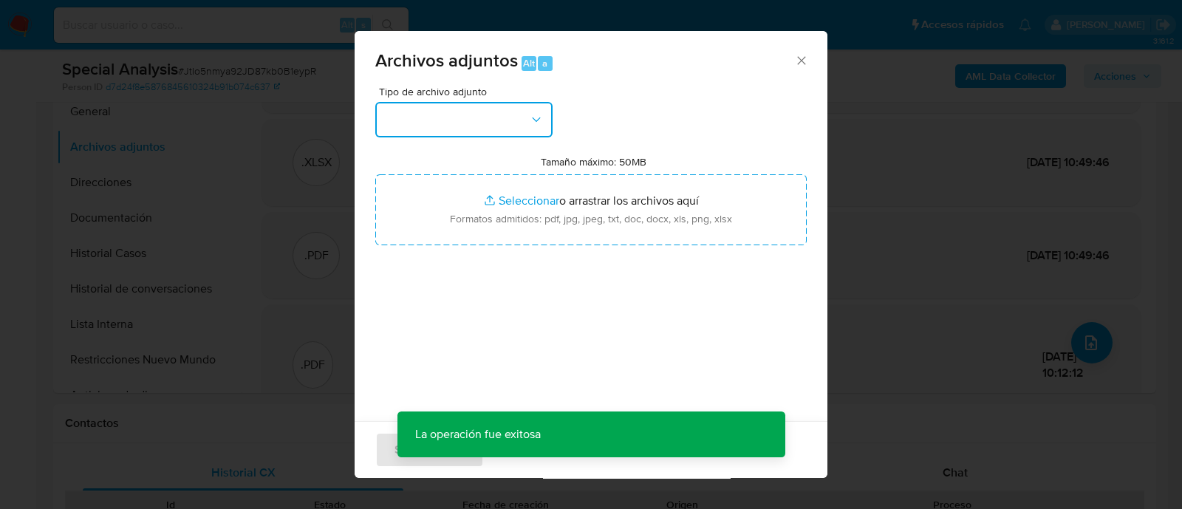
click at [451, 115] on button "button" at bounding box center [463, 119] width 177 height 35
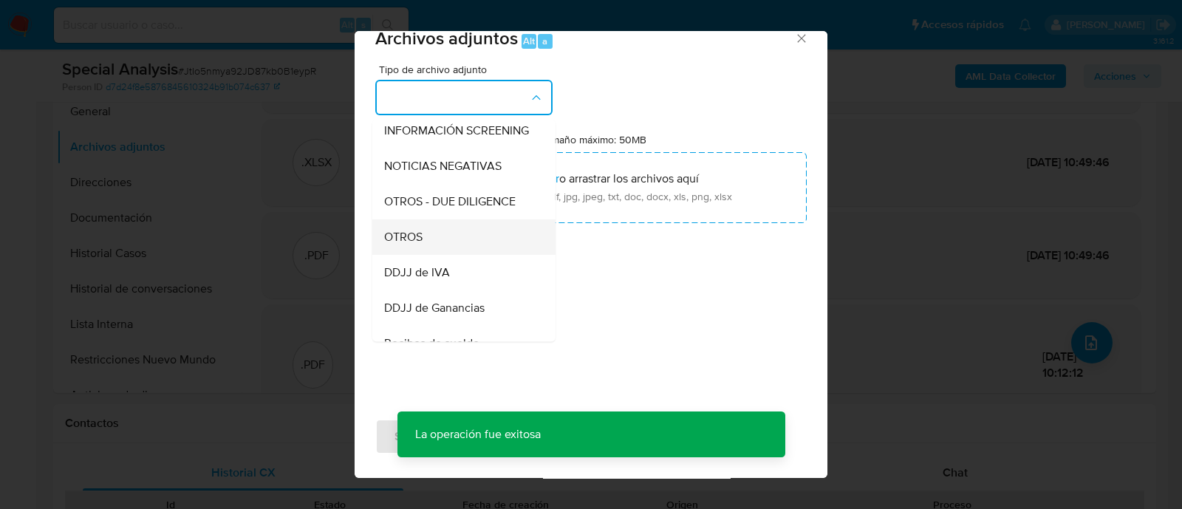
click at [434, 255] on div "OTROS" at bounding box center [459, 236] width 151 height 35
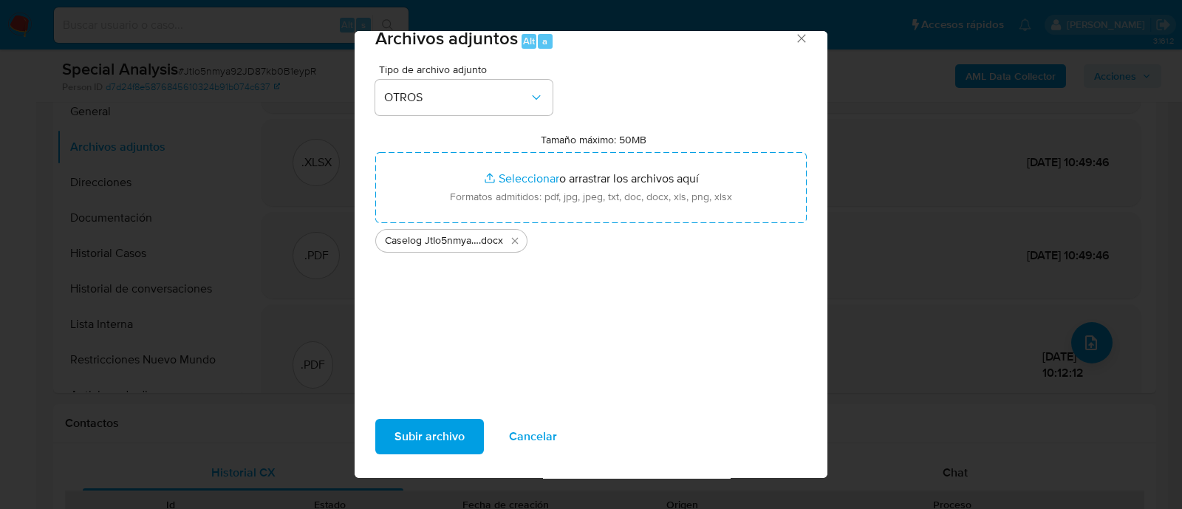
click at [436, 440] on span "Subir archivo" at bounding box center [429, 436] width 70 height 33
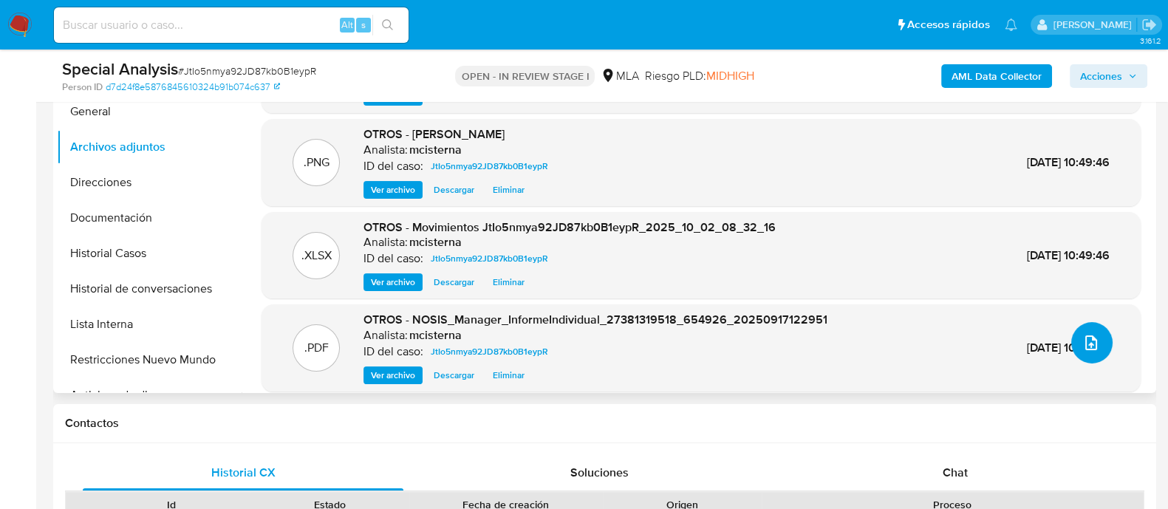
scroll to position [277, 0]
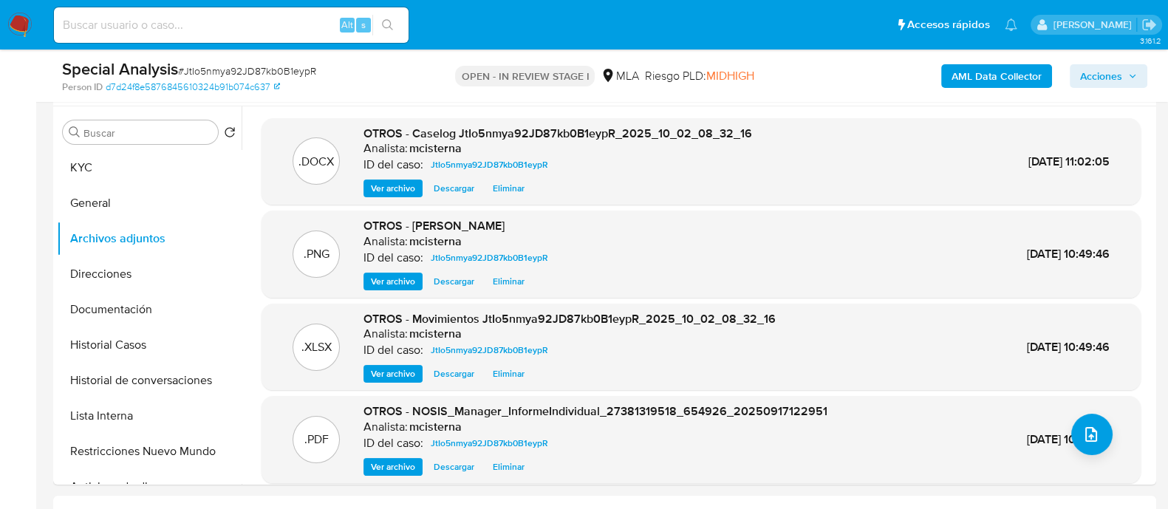
click at [1127, 74] on span "Acciones" at bounding box center [1108, 76] width 57 height 21
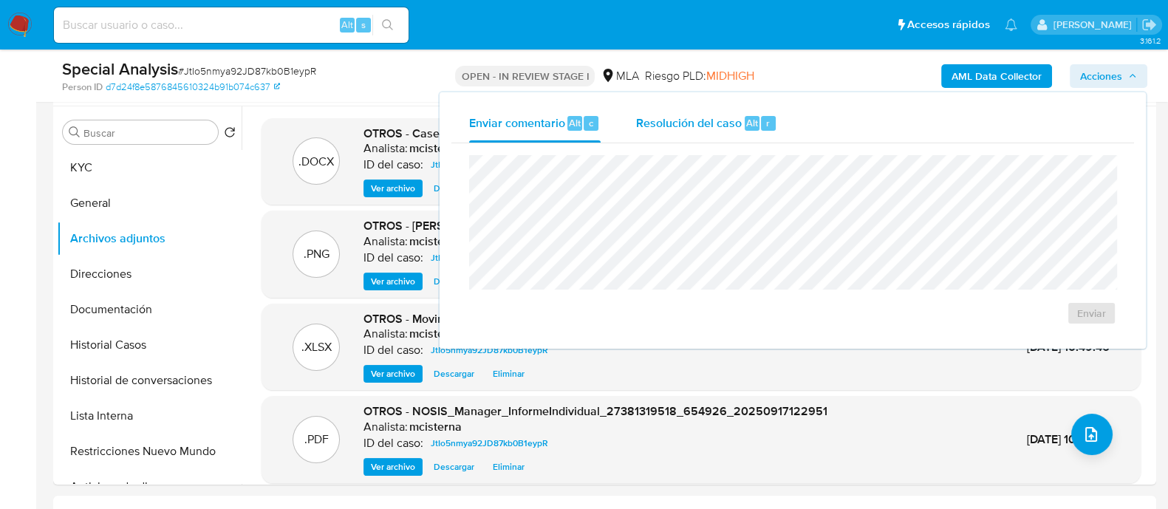
click at [725, 120] on span "Resolución del caso" at bounding box center [689, 122] width 106 height 17
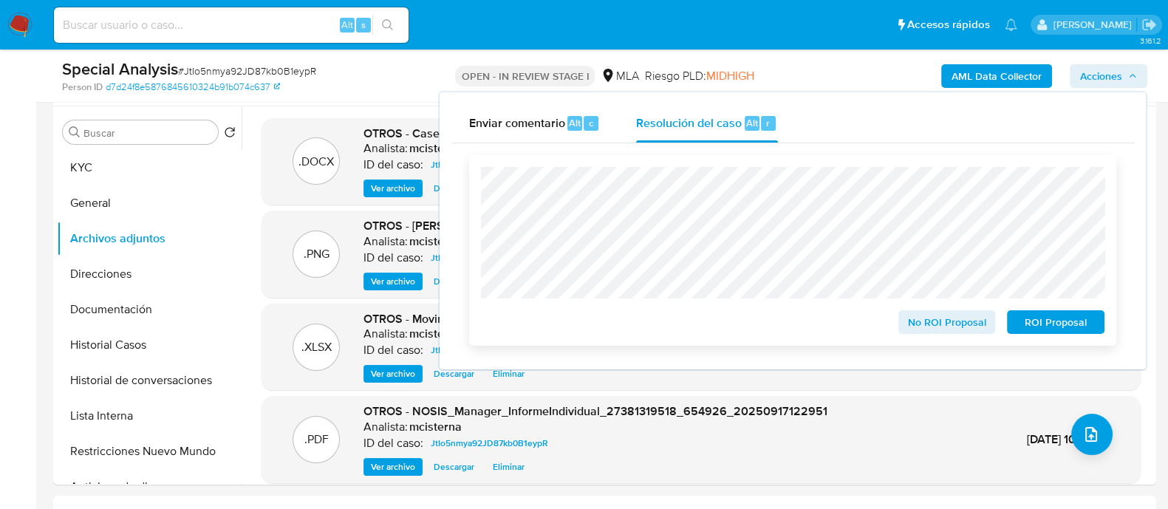
click at [1060, 332] on span "ROI Proposal" at bounding box center [1055, 322] width 77 height 21
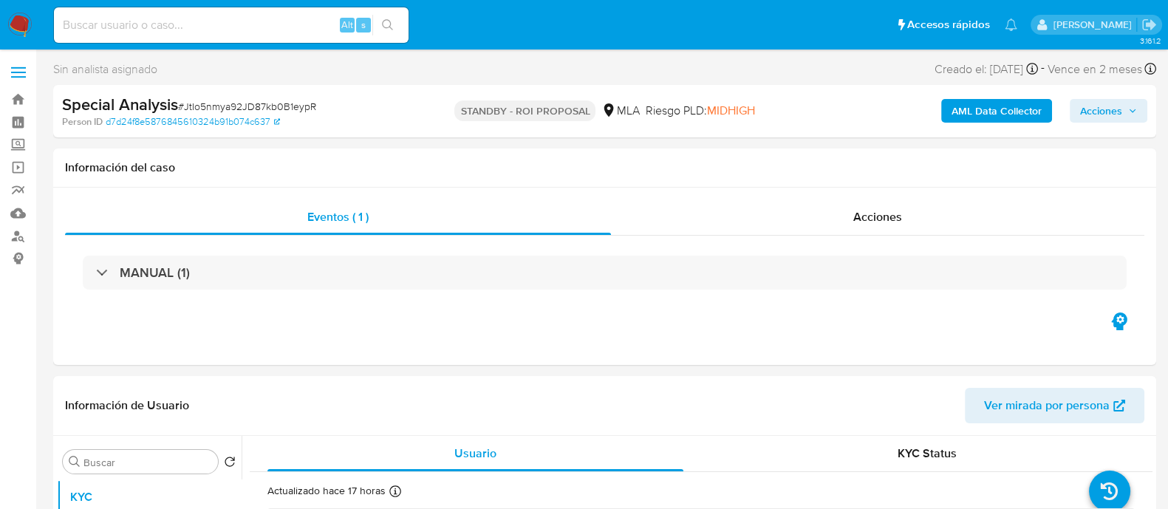
select select "10"
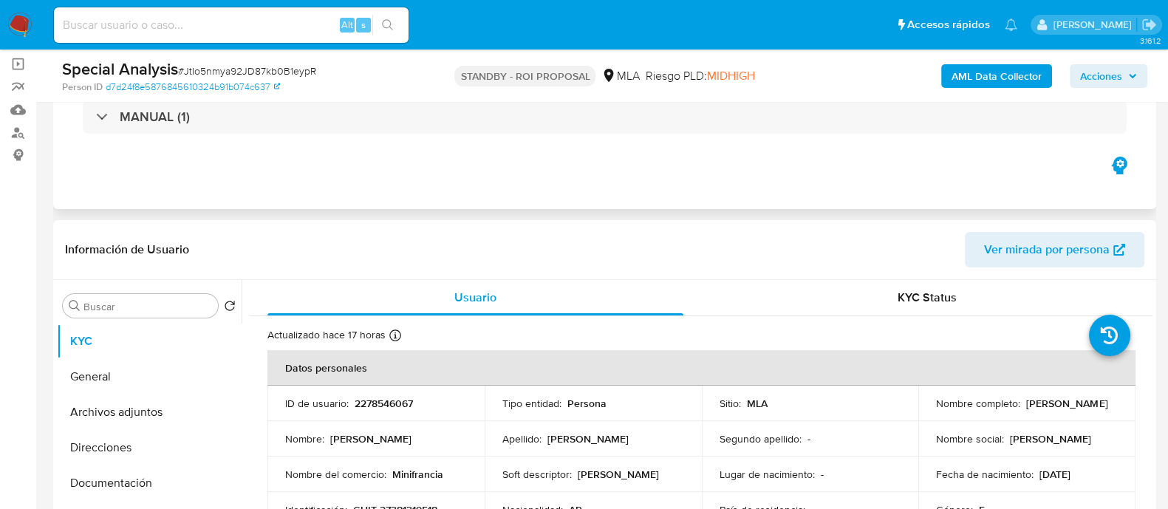
scroll to position [277, 0]
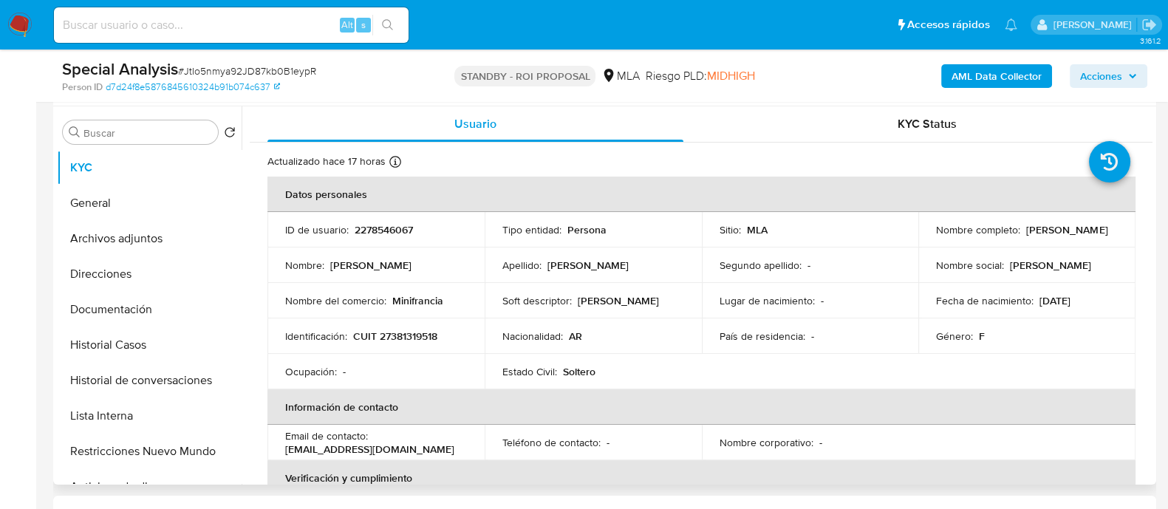
click at [412, 341] on p "CUIT 27381319518" at bounding box center [395, 335] width 84 height 13
copy p "27381319518"
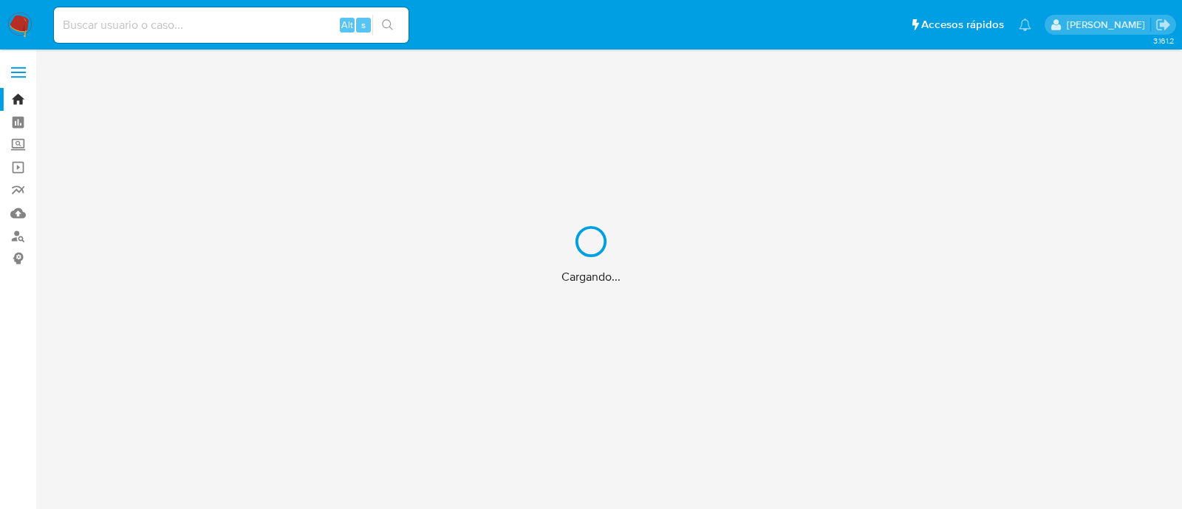
click at [180, 32] on div "Cargando..." at bounding box center [591, 254] width 1182 height 509
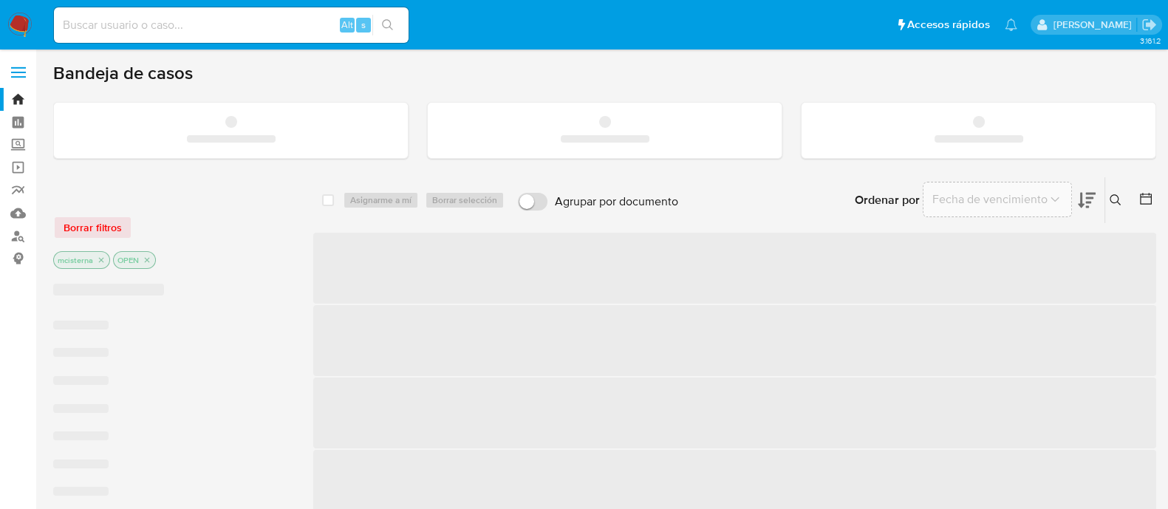
click at [171, 20] on input at bounding box center [231, 25] width 355 height 19
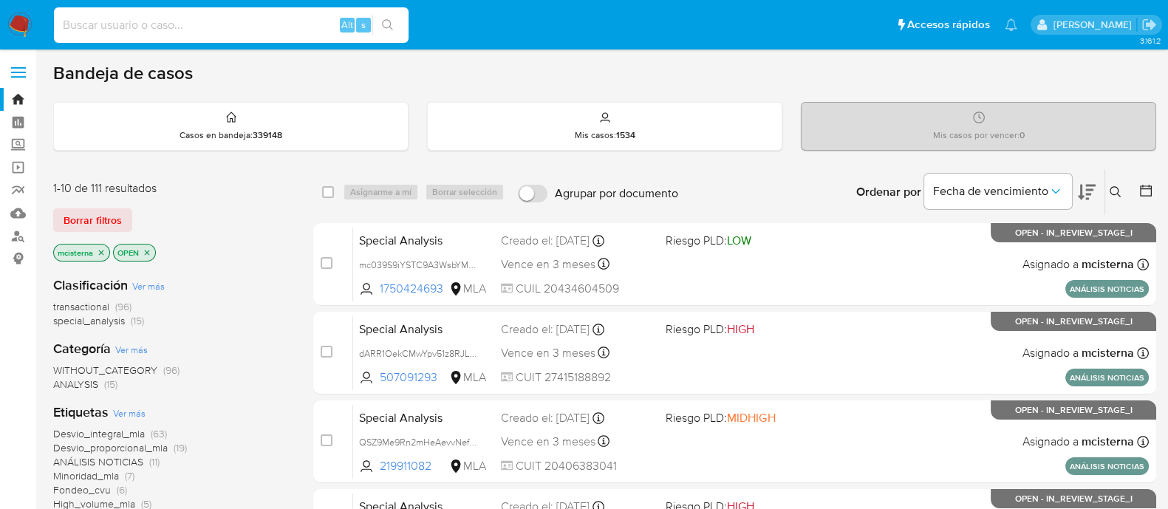
paste input "KpcDt48ITsgMmwy19ytenerj"
type input "KpcDt48ITsgMmwy19ytenerj"
click at [388, 21] on icon "search-icon" at bounding box center [388, 25] width 12 height 12
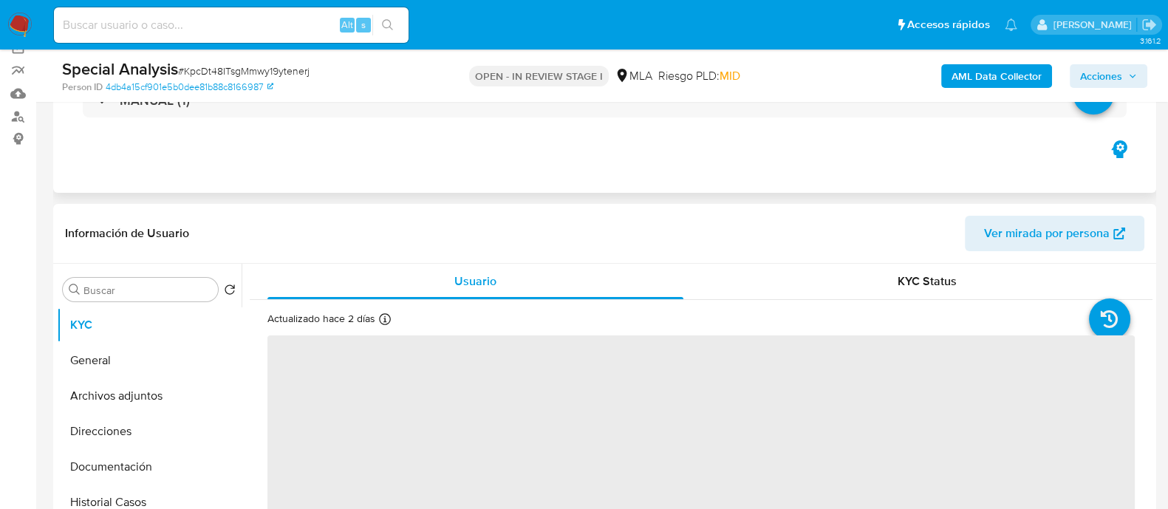
scroll to position [184, 0]
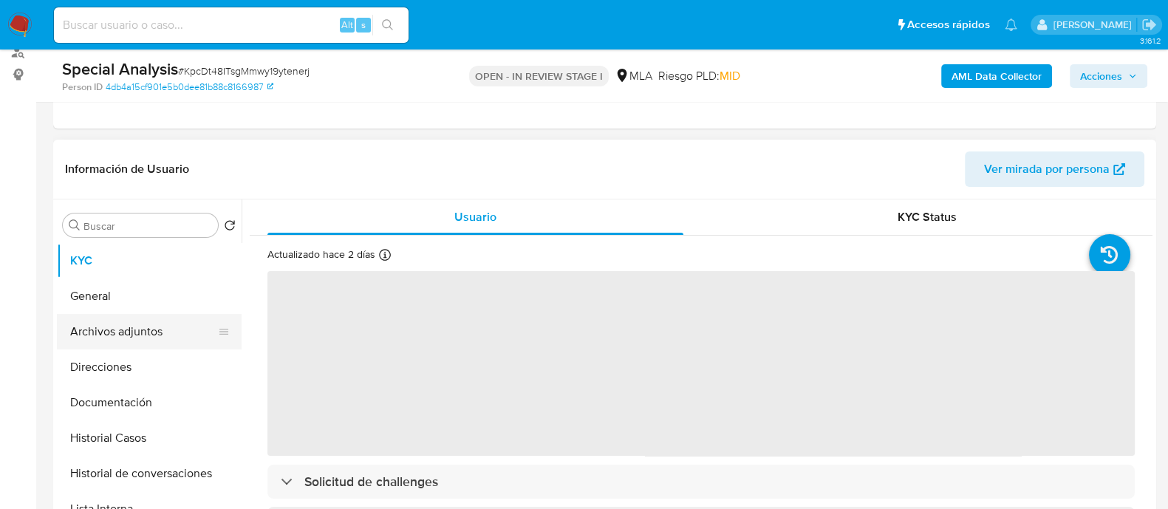
click at [174, 345] on button "Archivos adjuntos" at bounding box center [143, 331] width 173 height 35
select select "10"
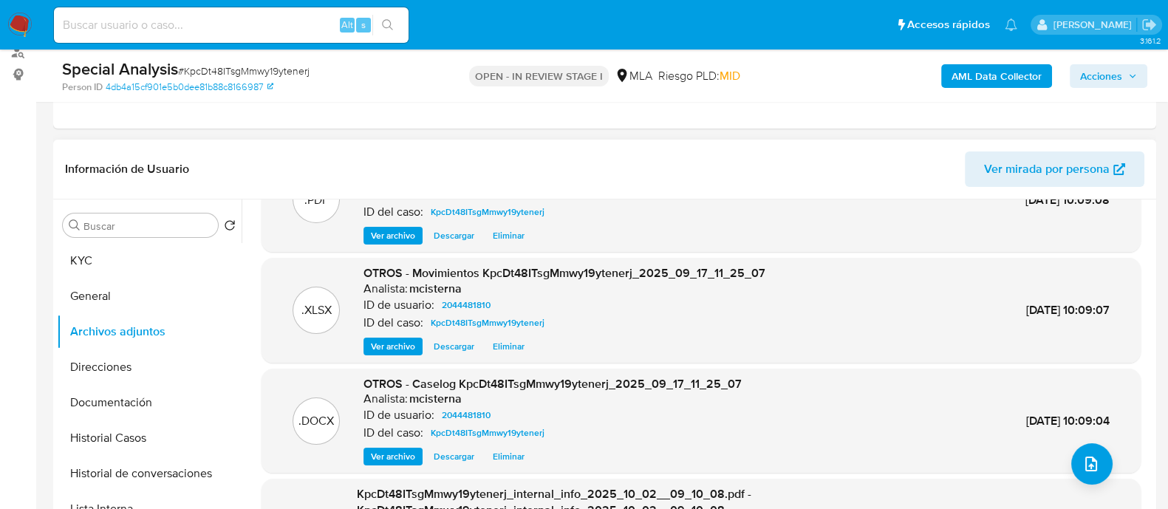
scroll to position [92, 0]
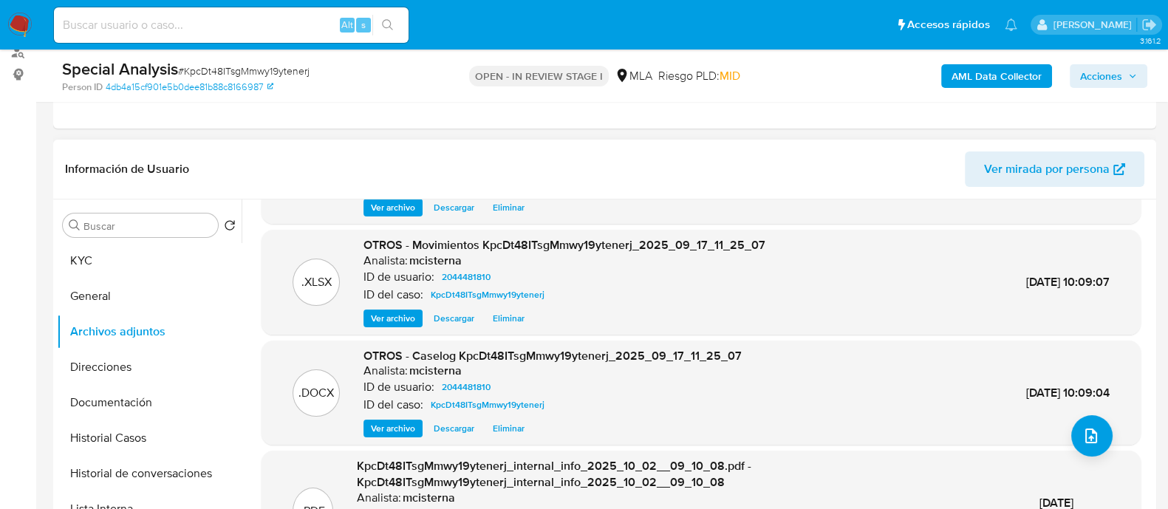
click at [506, 426] on span "Eliminar" at bounding box center [509, 428] width 32 height 15
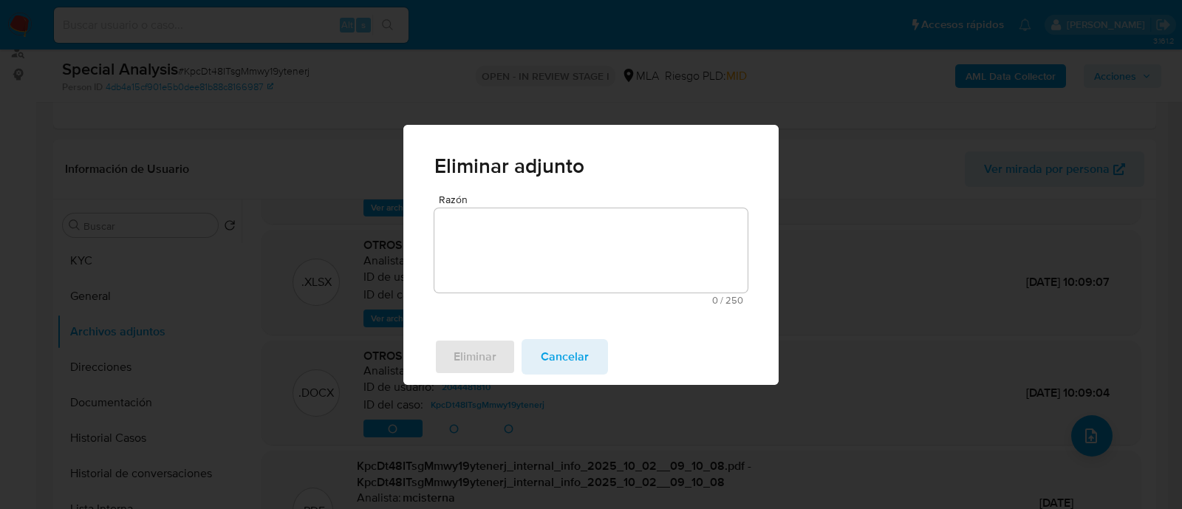
click at [592, 241] on textarea "Razón" at bounding box center [590, 250] width 313 height 84
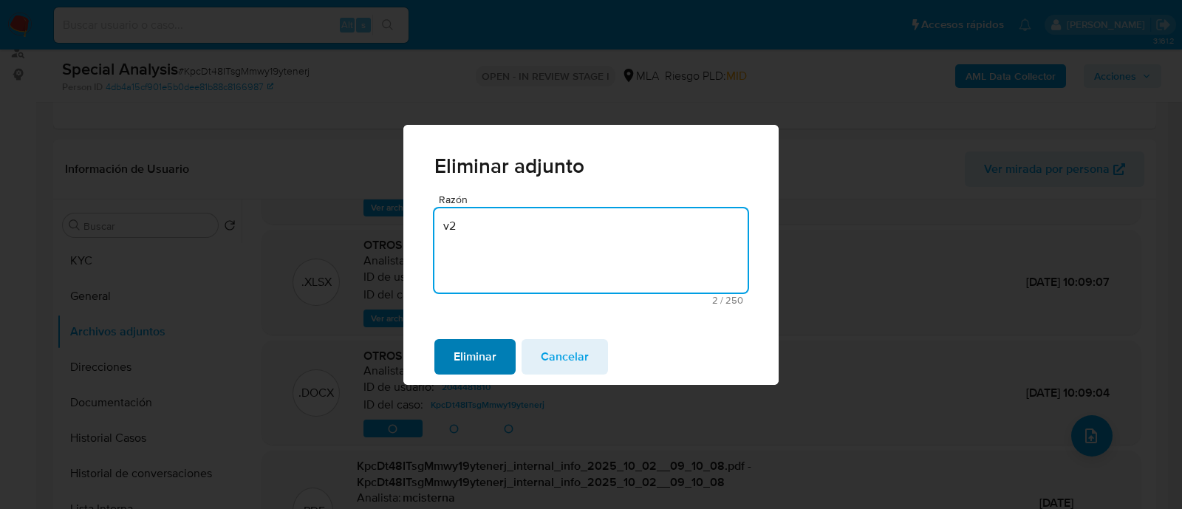
type textarea "v2"
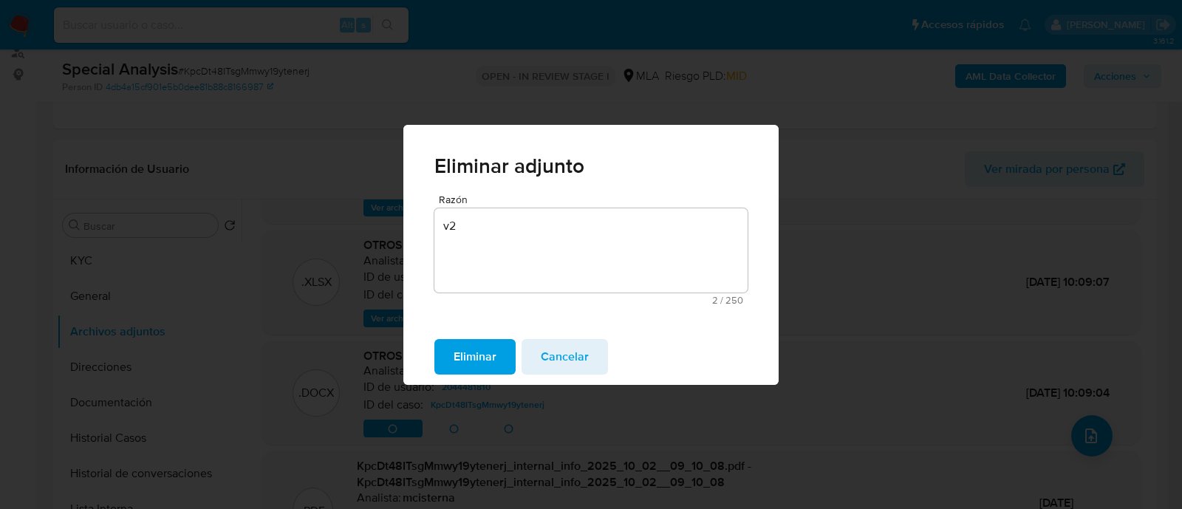
click at [462, 358] on span "Eliminar" at bounding box center [475, 357] width 43 height 33
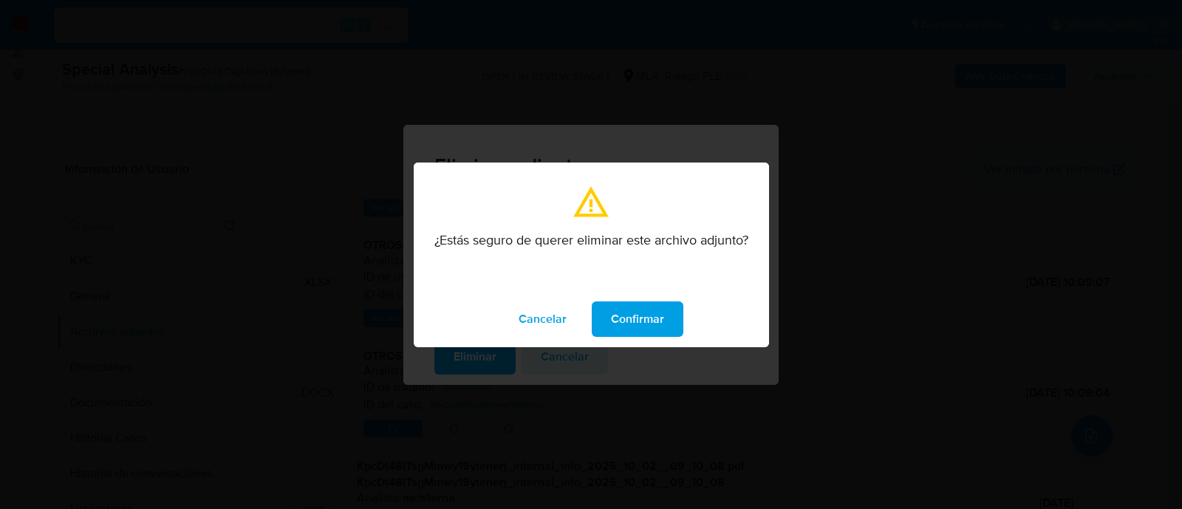
click at [639, 299] on div "Cancelar Confirmar" at bounding box center [591, 319] width 355 height 56
click at [639, 310] on span "Confirmar" at bounding box center [637, 319] width 53 height 33
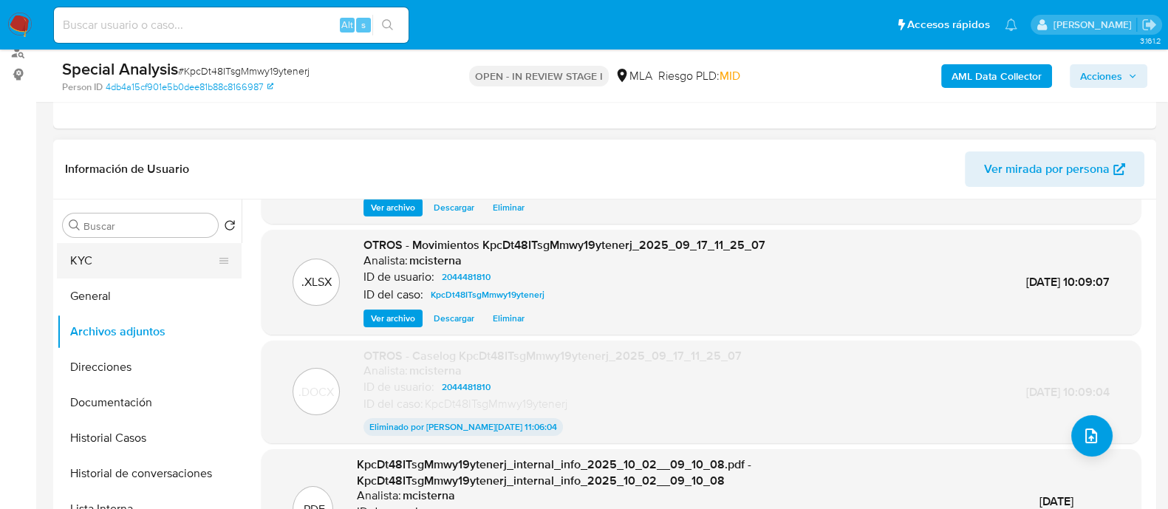
click at [130, 262] on button "KYC" at bounding box center [143, 260] width 173 height 35
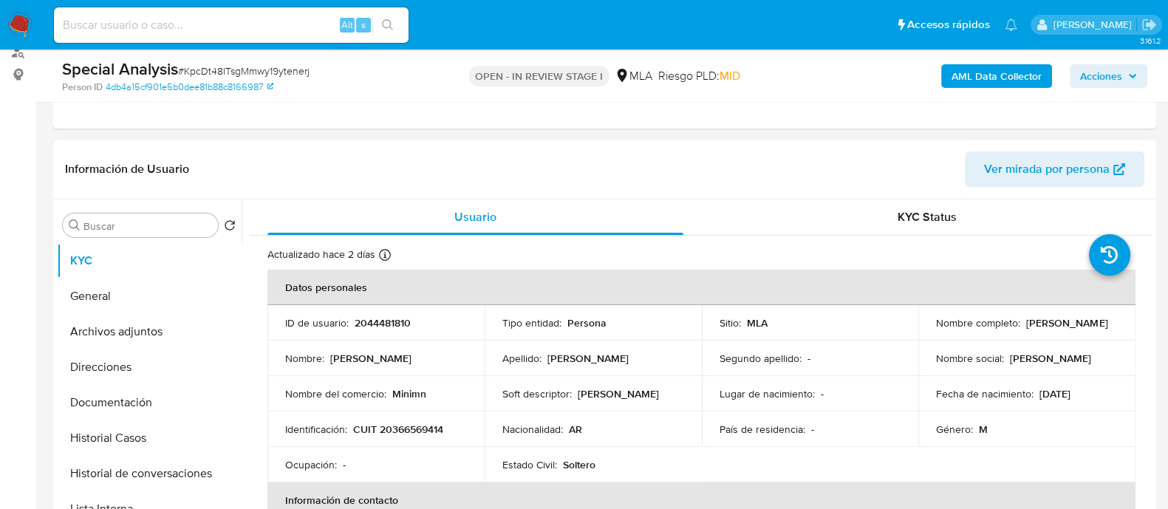
click at [421, 426] on p "CUIT 20366569414" at bounding box center [398, 429] width 90 height 13
copy p "20366569414"
click at [111, 356] on button "Direcciones" at bounding box center [143, 366] width 173 height 35
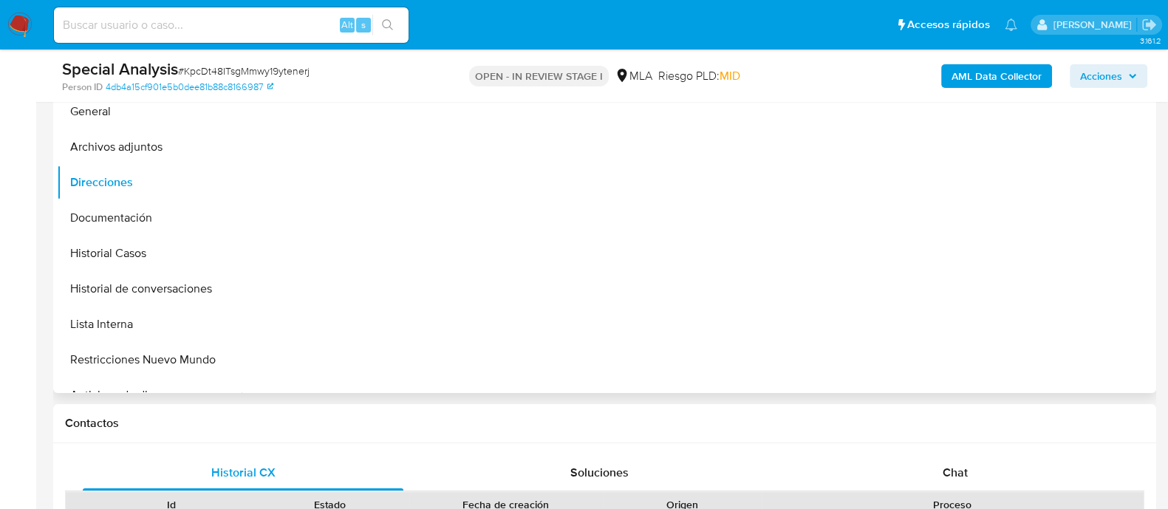
scroll to position [277, 0]
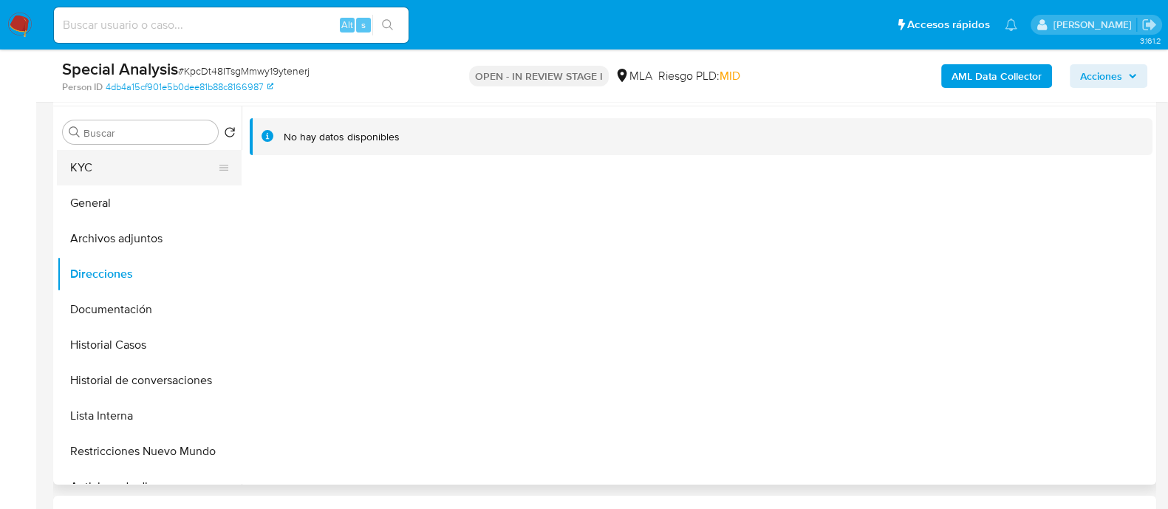
click at [129, 169] on button "KYC" at bounding box center [143, 167] width 173 height 35
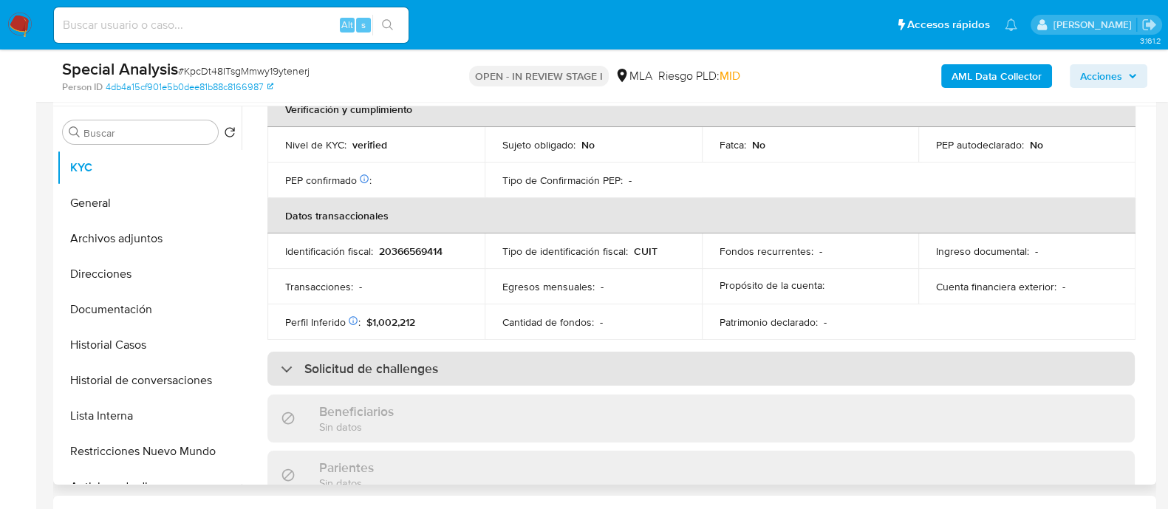
scroll to position [718, 0]
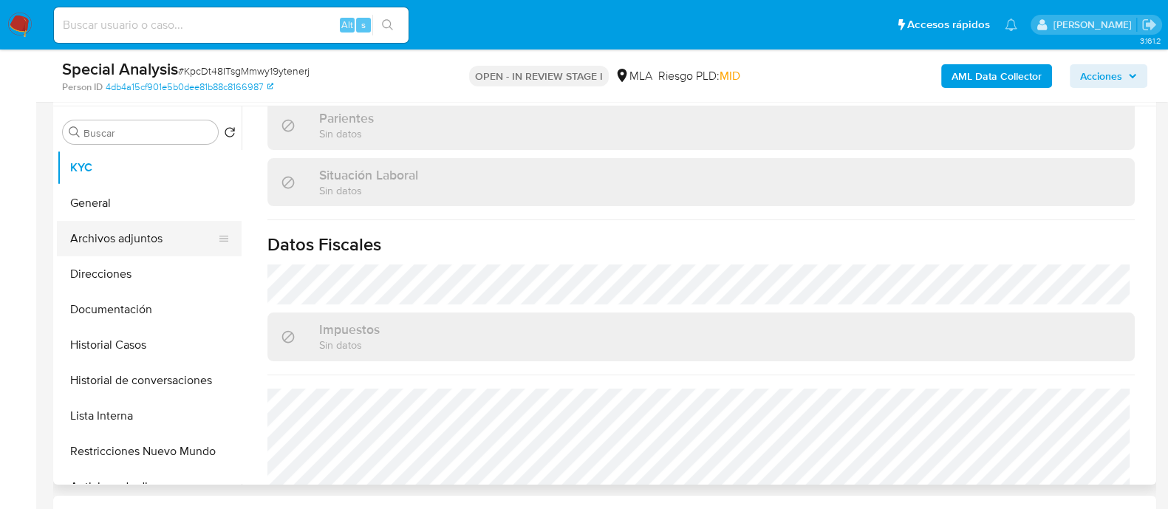
click at [59, 211] on button "General" at bounding box center [149, 202] width 185 height 35
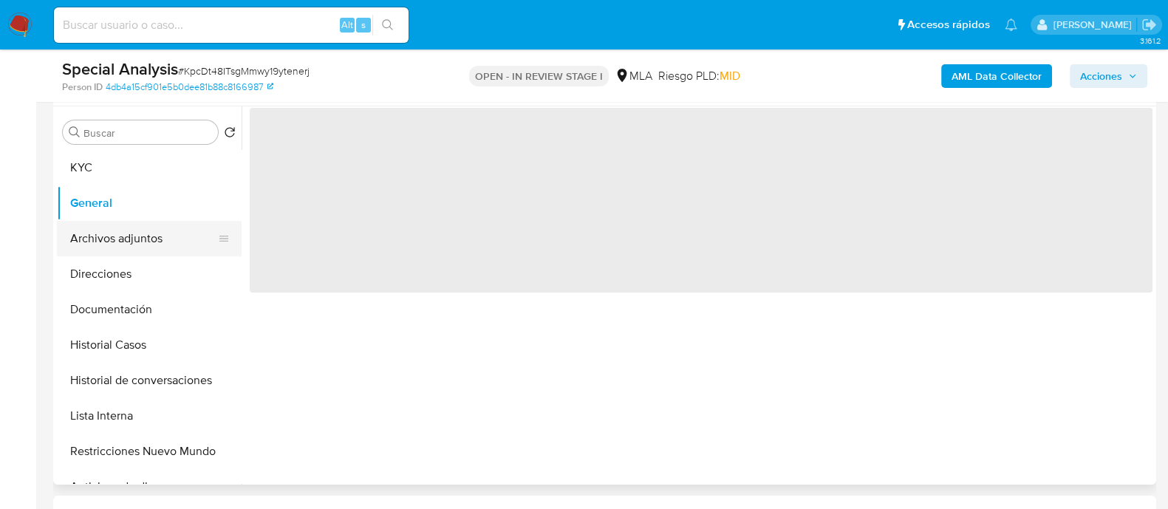
scroll to position [0, 0]
click at [95, 255] on button "Archivos adjuntos" at bounding box center [143, 238] width 173 height 35
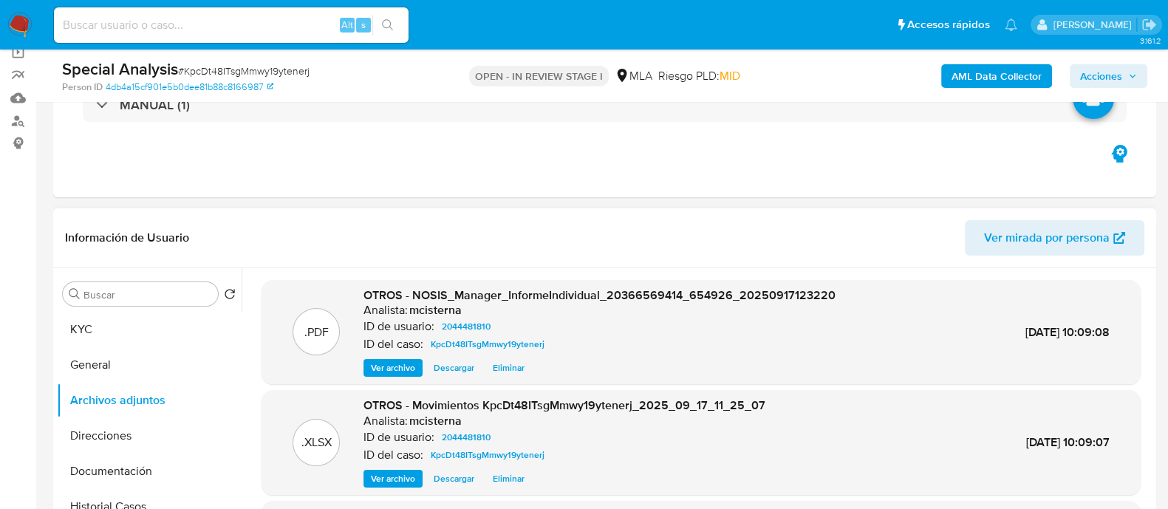
scroll to position [92, 0]
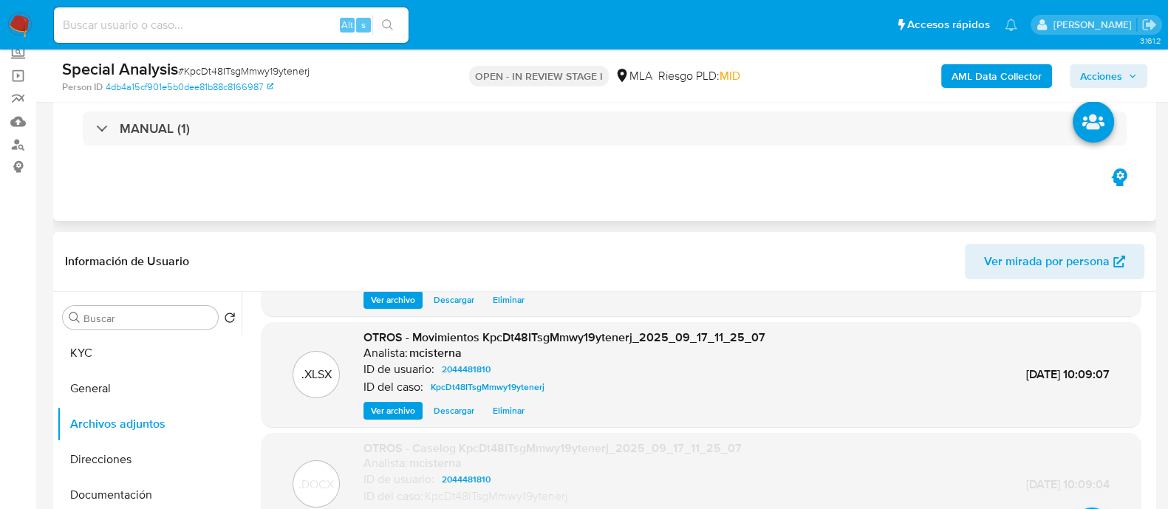
click at [771, 209] on div "Eventos ( 1 ) Acciones MANUAL (1)" at bounding box center [604, 132] width 1103 height 177
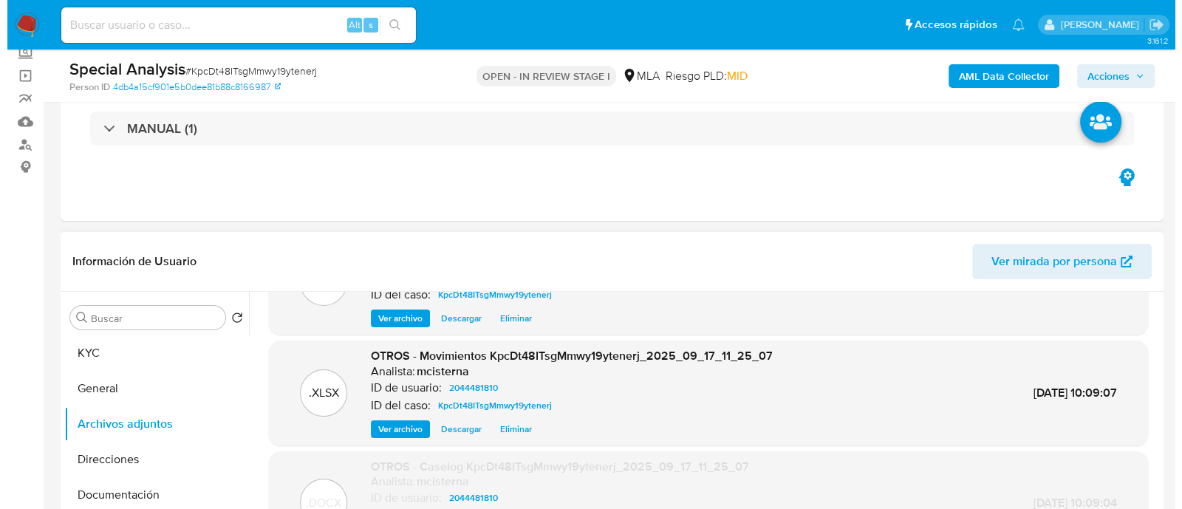
scroll to position [138, 0]
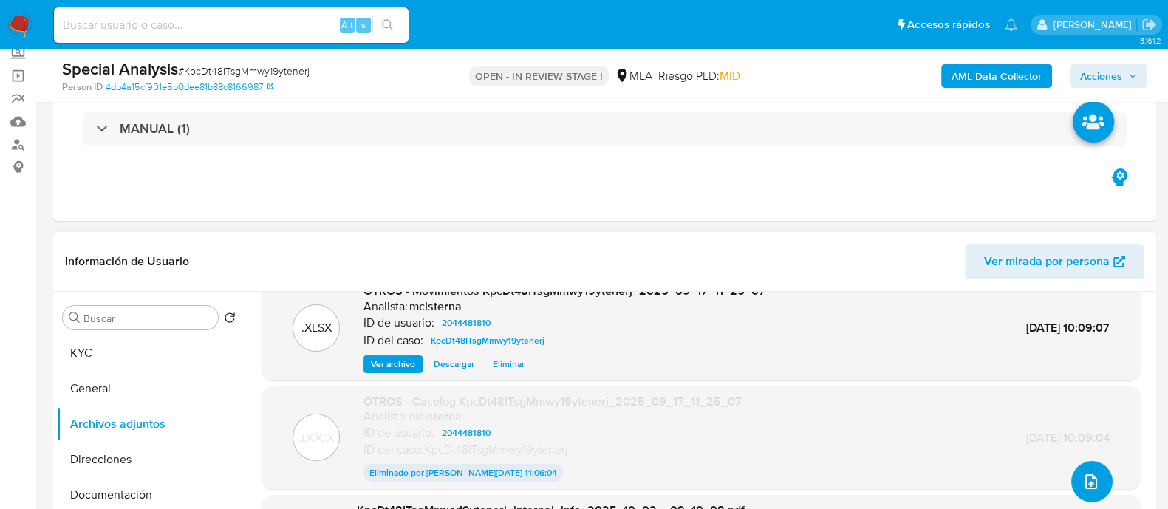
click at [1073, 485] on button "upload-file" at bounding box center [1091, 481] width 41 height 41
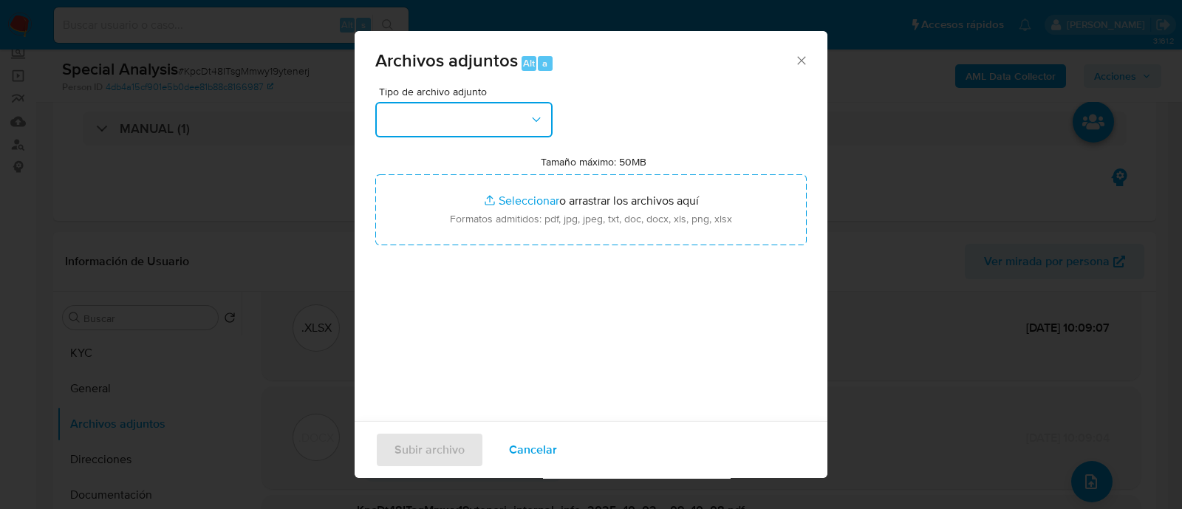
click at [441, 127] on button "button" at bounding box center [463, 119] width 177 height 35
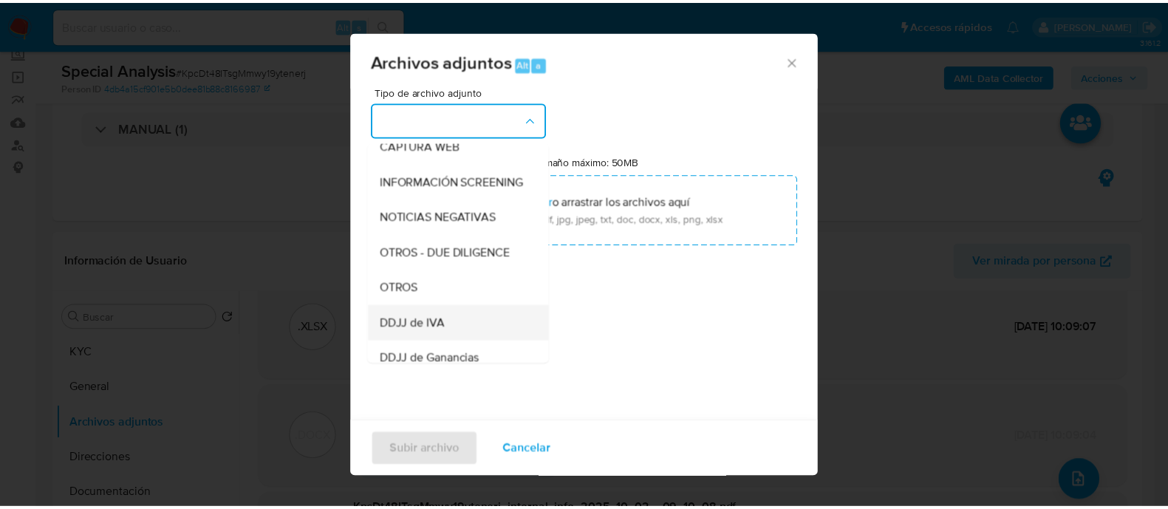
scroll to position [184, 0]
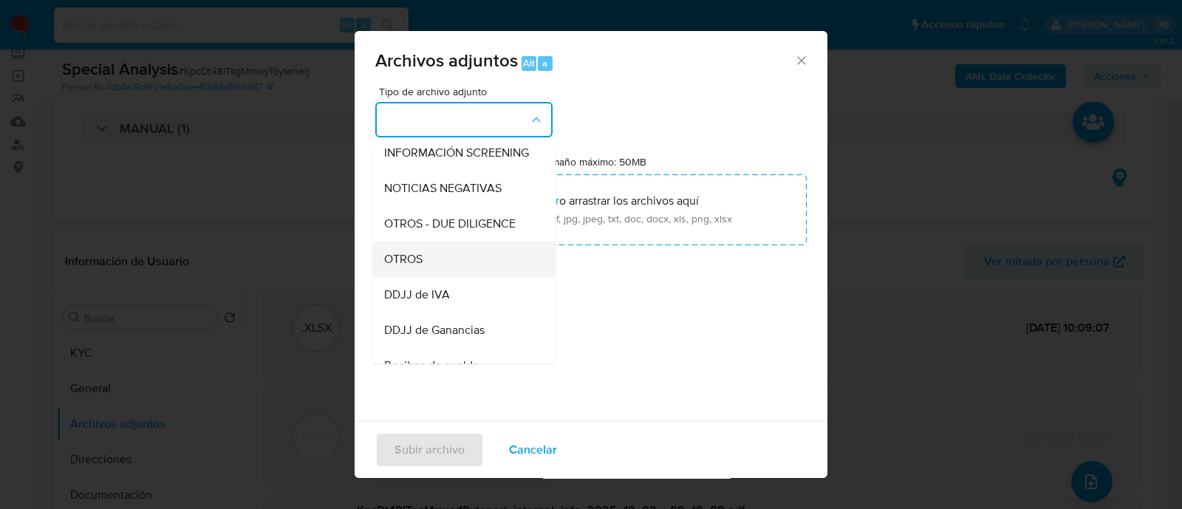
click at [440, 277] on div "OTROS" at bounding box center [459, 259] width 151 height 35
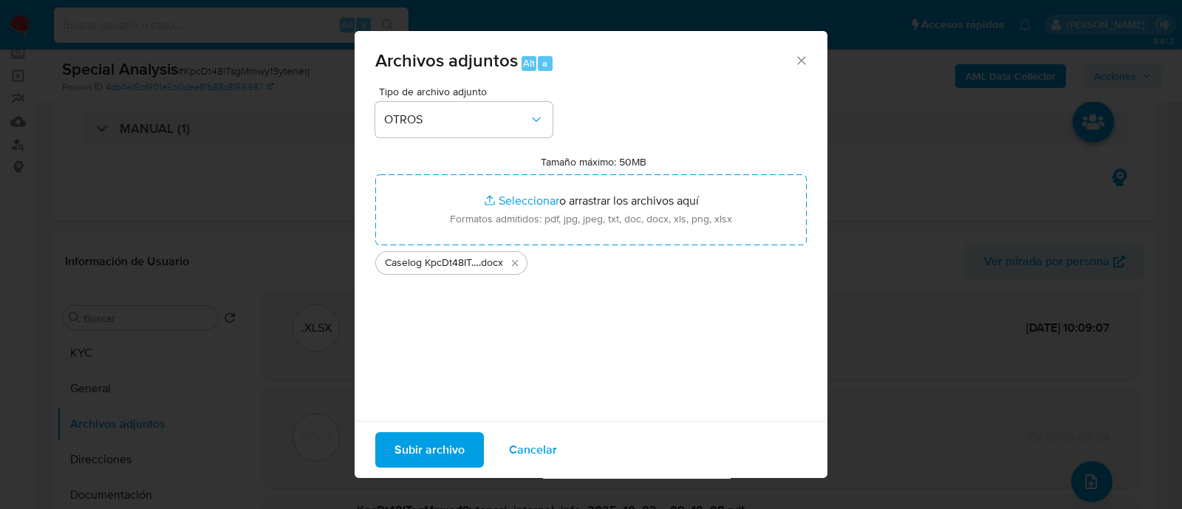
click at [434, 459] on span "Subir archivo" at bounding box center [429, 450] width 70 height 33
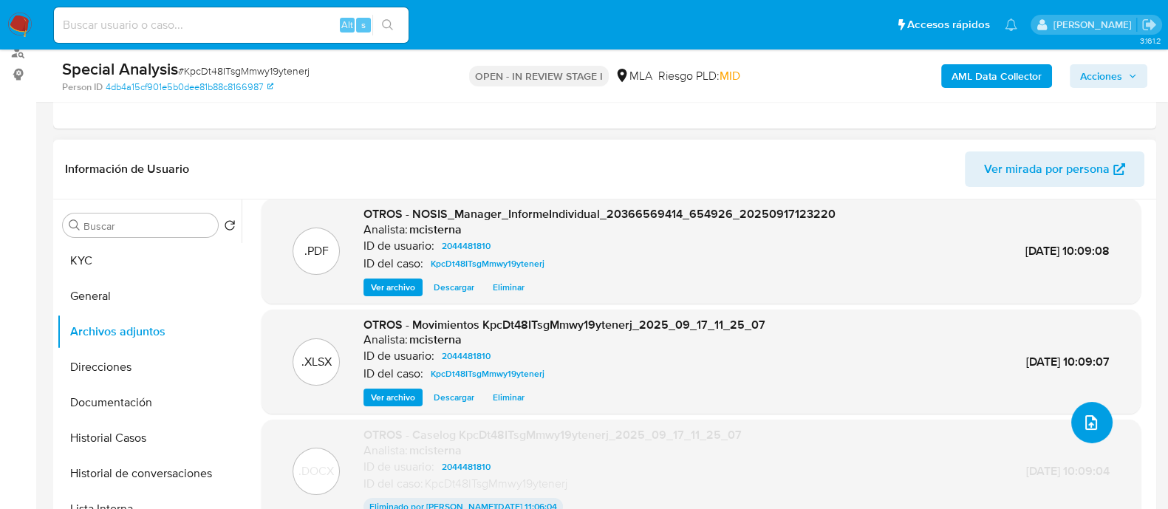
scroll to position [0, 0]
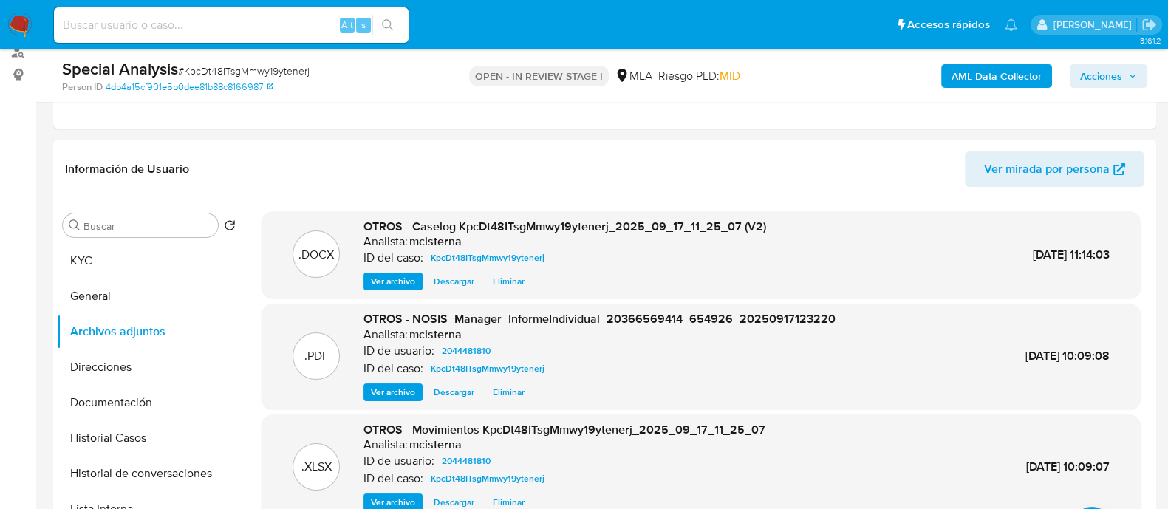
drag, startPoint x: 1129, startPoint y: 69, endPoint x: 1108, endPoint y: 73, distance: 21.0
click at [1129, 69] on span "Acciones" at bounding box center [1108, 76] width 57 height 21
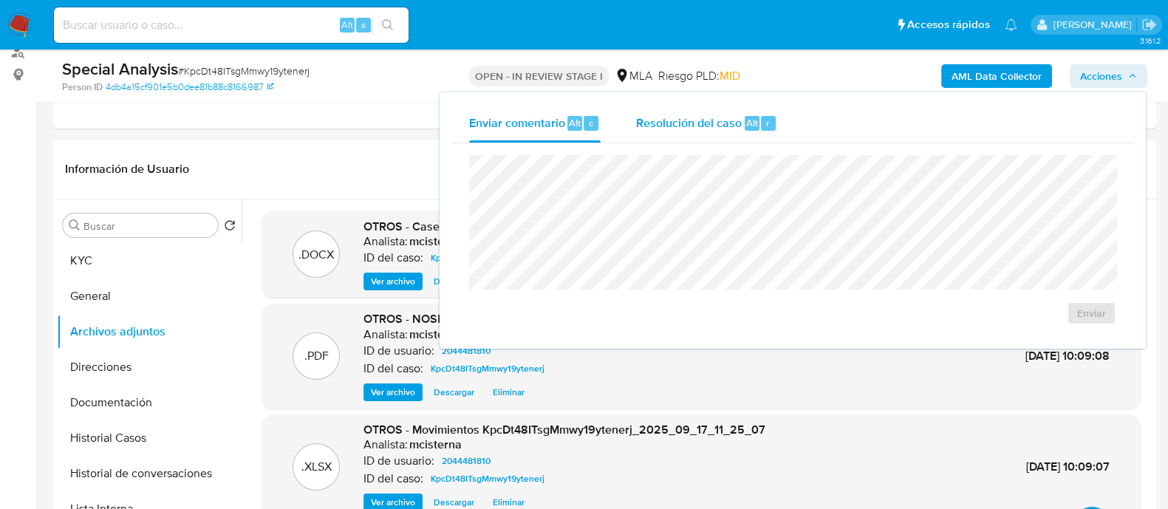
click at [724, 131] on div "Resolución del caso Alt r" at bounding box center [706, 123] width 141 height 38
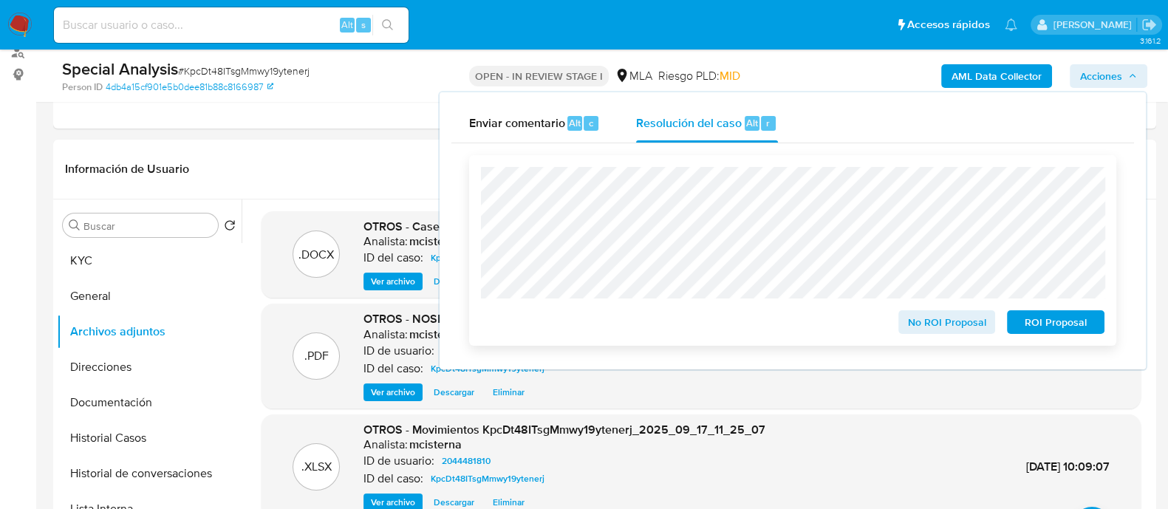
click at [1032, 330] on span "ROI Proposal" at bounding box center [1055, 322] width 77 height 21
click at [1076, 324] on span "ROI Proposal" at bounding box center [1055, 322] width 77 height 21
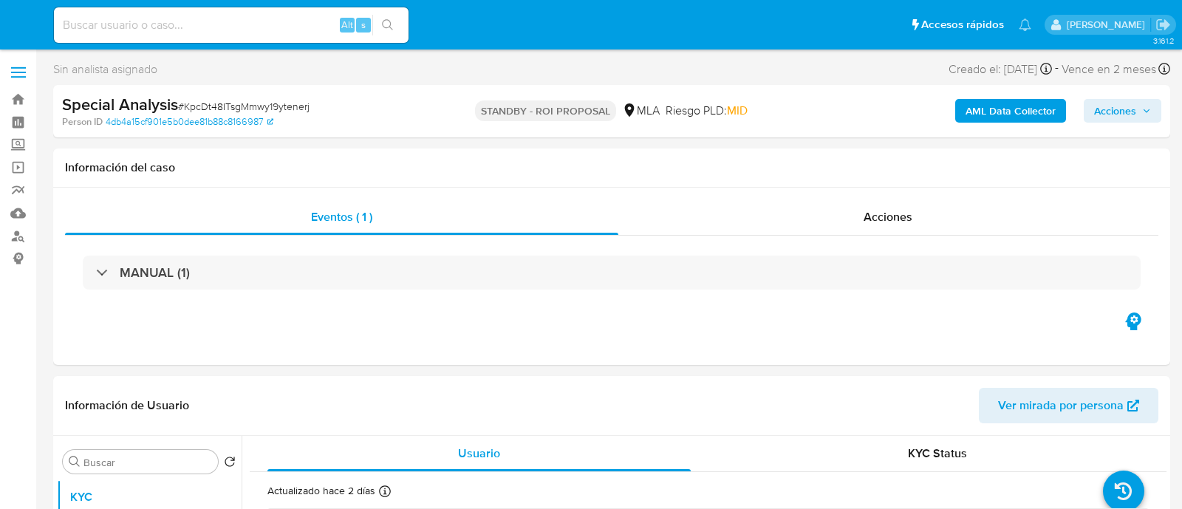
select select "10"
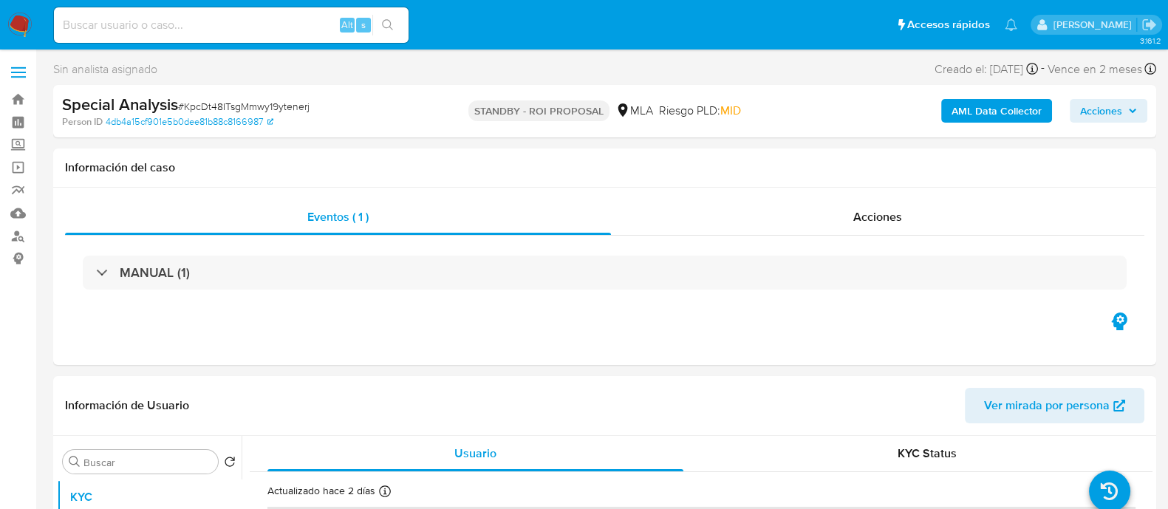
click at [202, 38] on div "Alt s" at bounding box center [231, 24] width 355 height 35
click at [217, 23] on input at bounding box center [231, 25] width 355 height 19
paste input "PzzeuMYhSuCpscIAJhfl7wpJ"
type input "PzzeuMYhSuCpscIAJhfl7wpJ"
click at [386, 22] on icon "search-icon" at bounding box center [388, 25] width 12 height 12
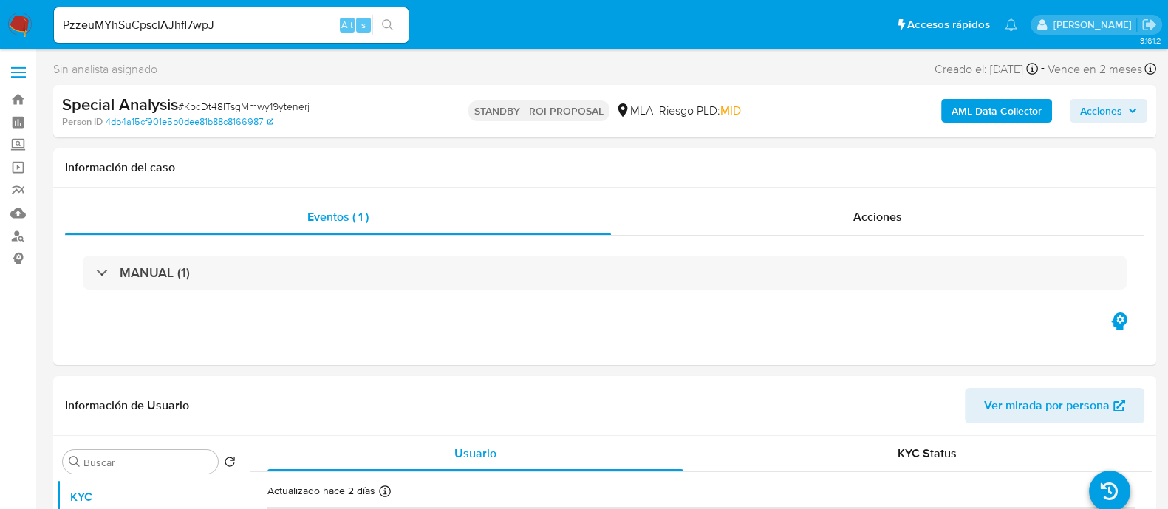
click at [392, 27] on icon "search-icon" at bounding box center [388, 25] width 12 height 12
select select "10"
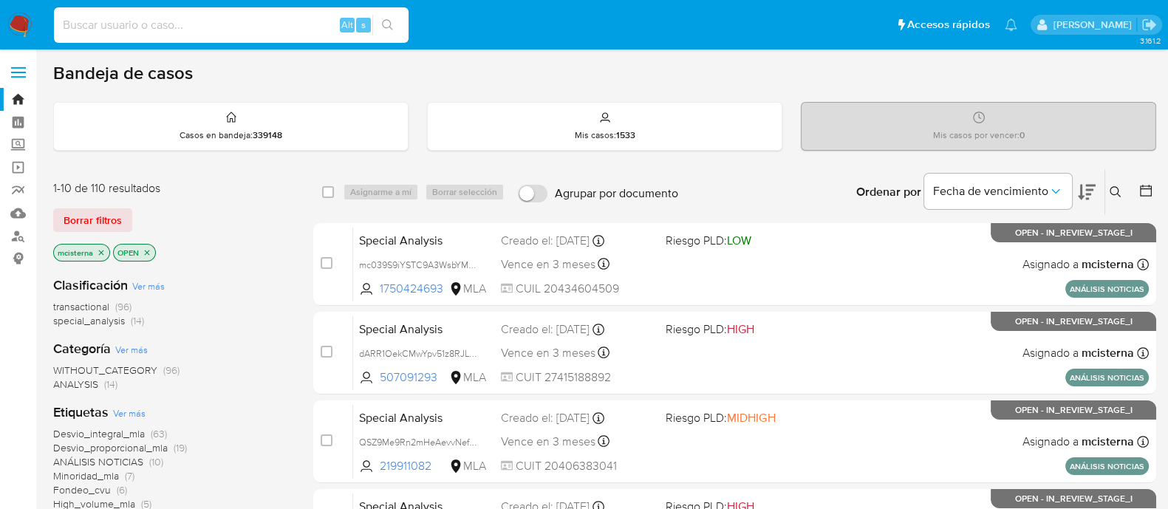
click at [280, 26] on input at bounding box center [231, 25] width 355 height 19
paste input "FgvLqtm993ccNp7QN5436JP3"
type input "FgvLqtm993ccNp7QN5436JP3"
click at [380, 24] on button "search-icon" at bounding box center [387, 25] width 30 height 21
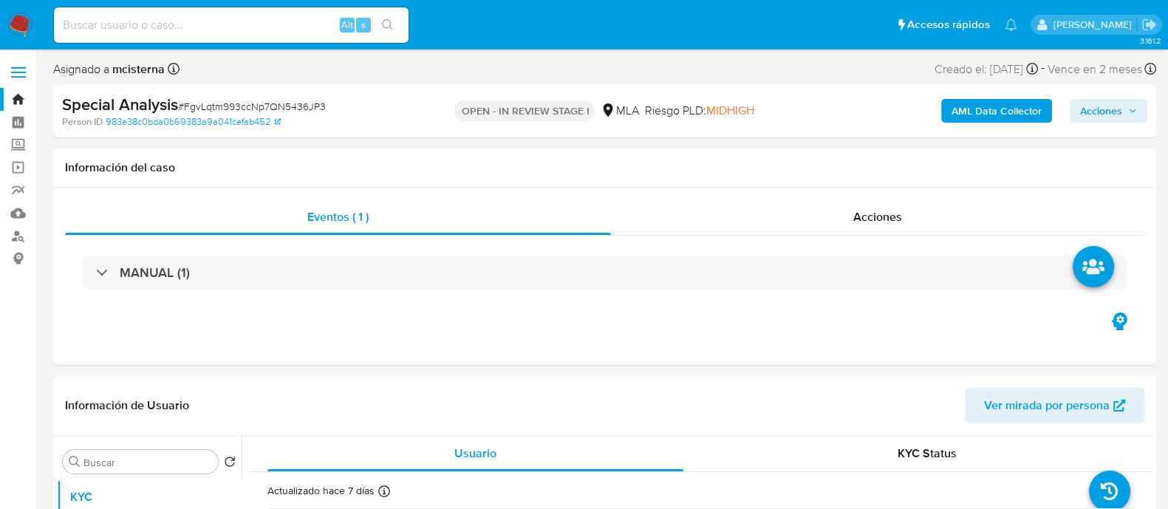
select select "10"
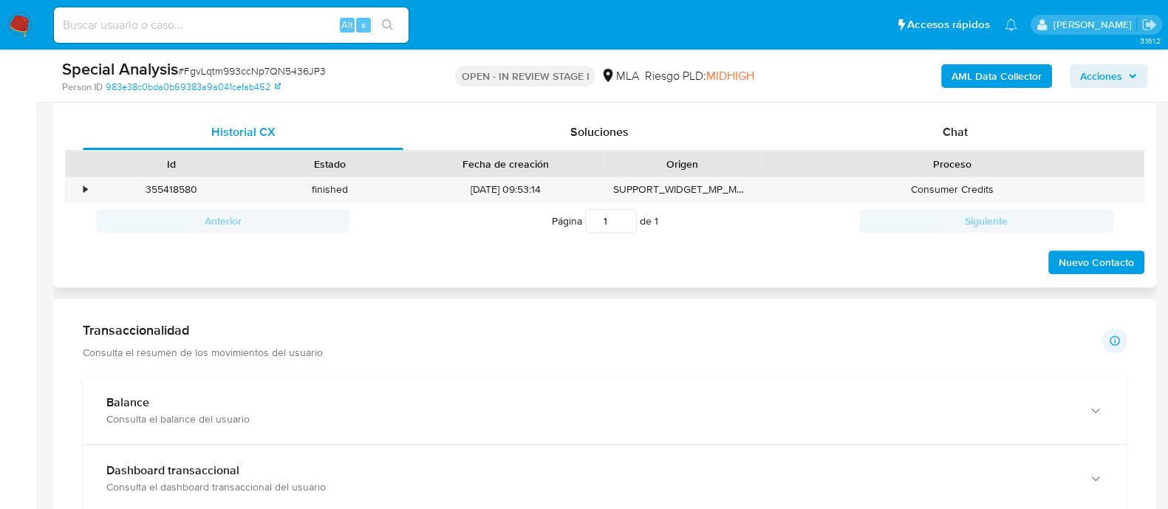
scroll to position [738, 0]
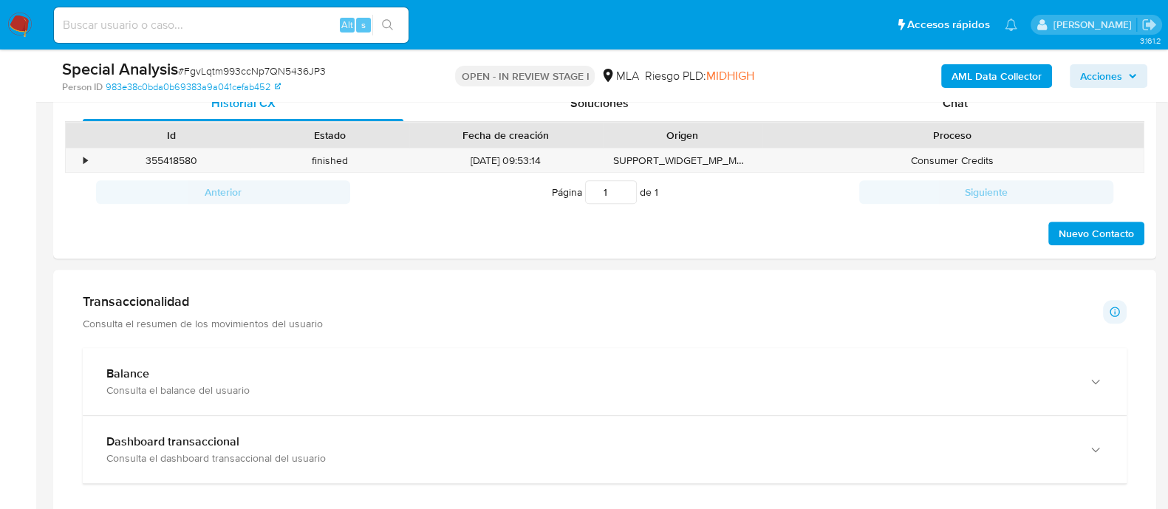
click at [933, 97] on div "Special Analysis # FgvLqtm993ccNp7QN5436JP3 Person ID 983e38c0bda0b69383a9a041c…" at bounding box center [604, 75] width 1103 height 52
drag, startPoint x: 948, startPoint y: 107, endPoint x: 890, endPoint y: 123, distance: 59.9
click at [948, 106] on span "Chat" at bounding box center [955, 103] width 25 height 17
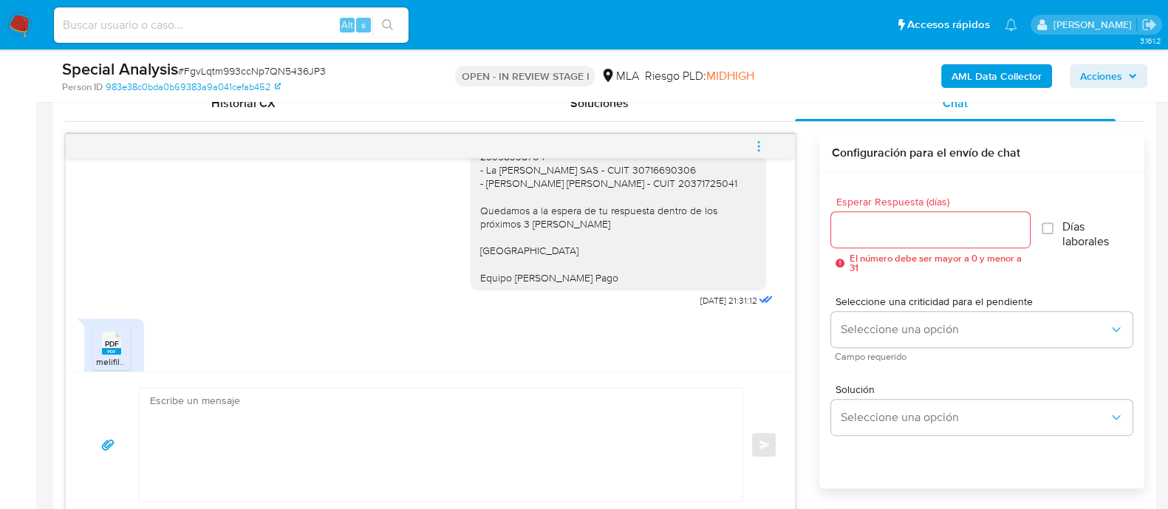
scroll to position [1176, 0]
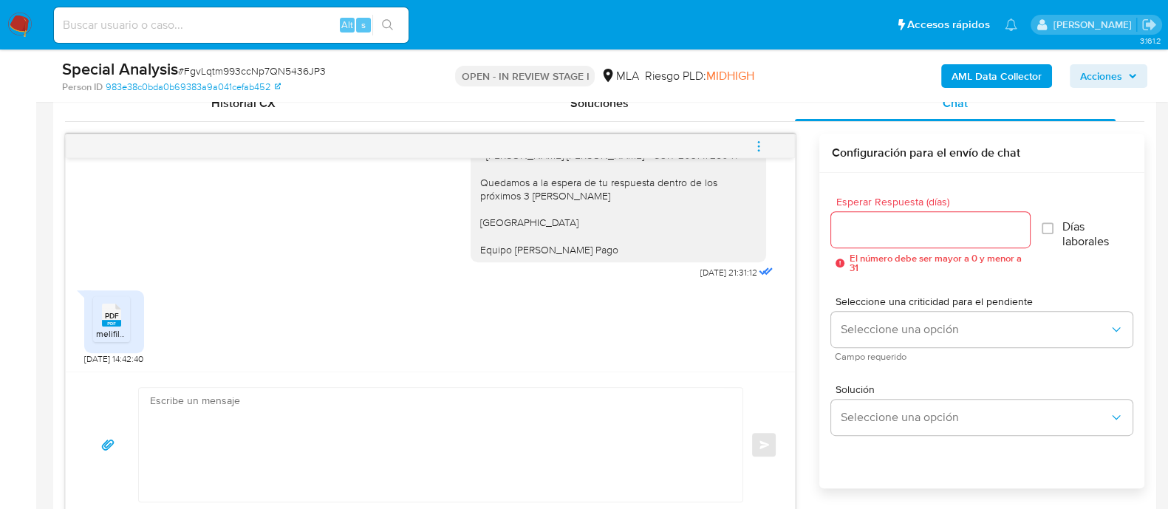
click at [115, 329] on span "melifile807763725180076489.pdf" at bounding box center [161, 333] width 131 height 13
click at [318, 23] on input at bounding box center [231, 25] width 355 height 19
paste input "CNEZ2odpSC2fA0BuUicrrxU2"
type input "CNEZ2odpSC2fA0BuUicrrxU2"
click at [391, 21] on icon "search-icon" at bounding box center [388, 25] width 12 height 12
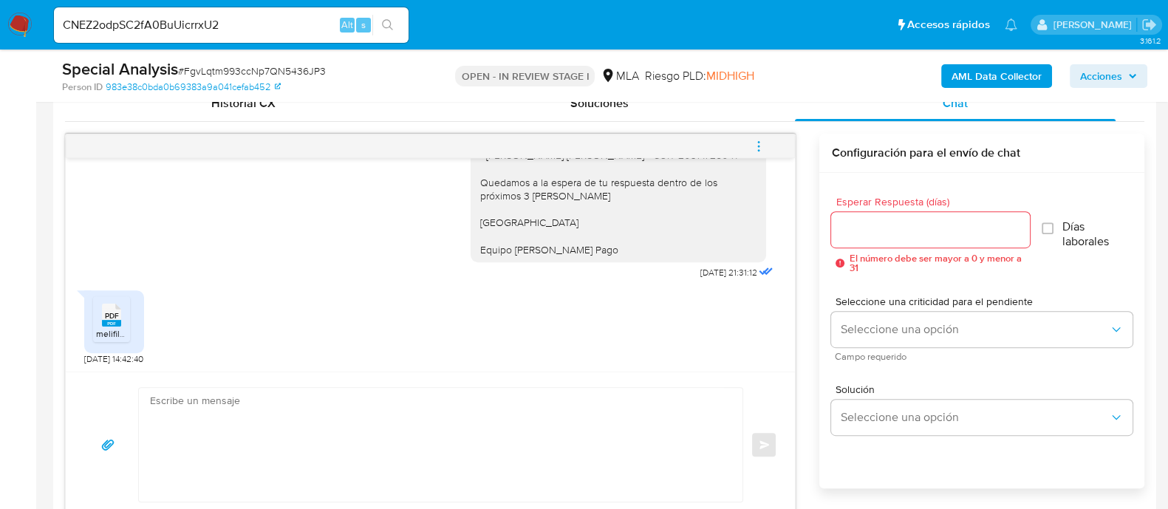
click at [392, 33] on button "search-icon" at bounding box center [387, 25] width 30 height 21
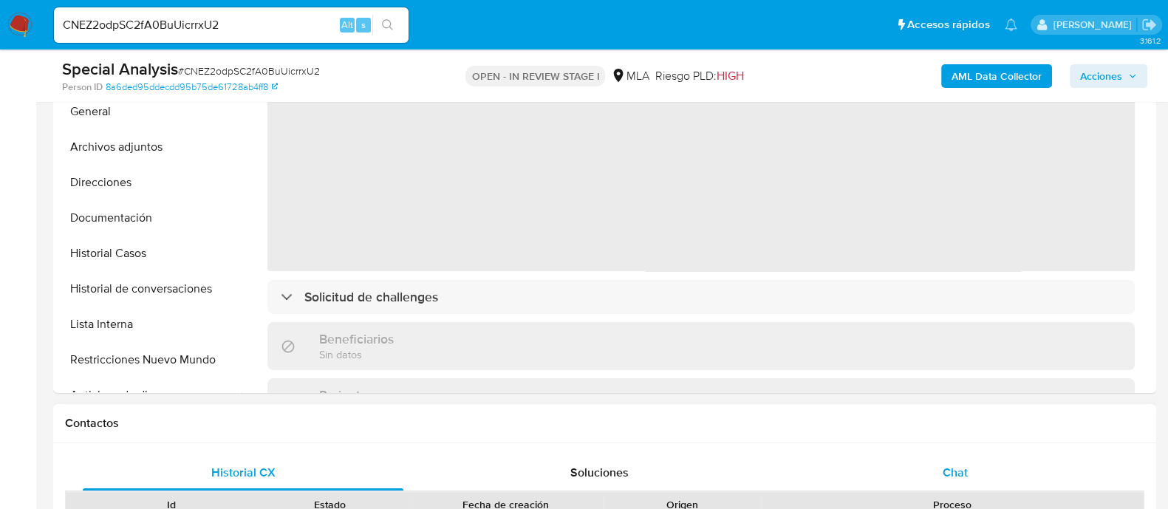
select select "10"
click at [980, 476] on div "Chat" at bounding box center [955, 472] width 321 height 35
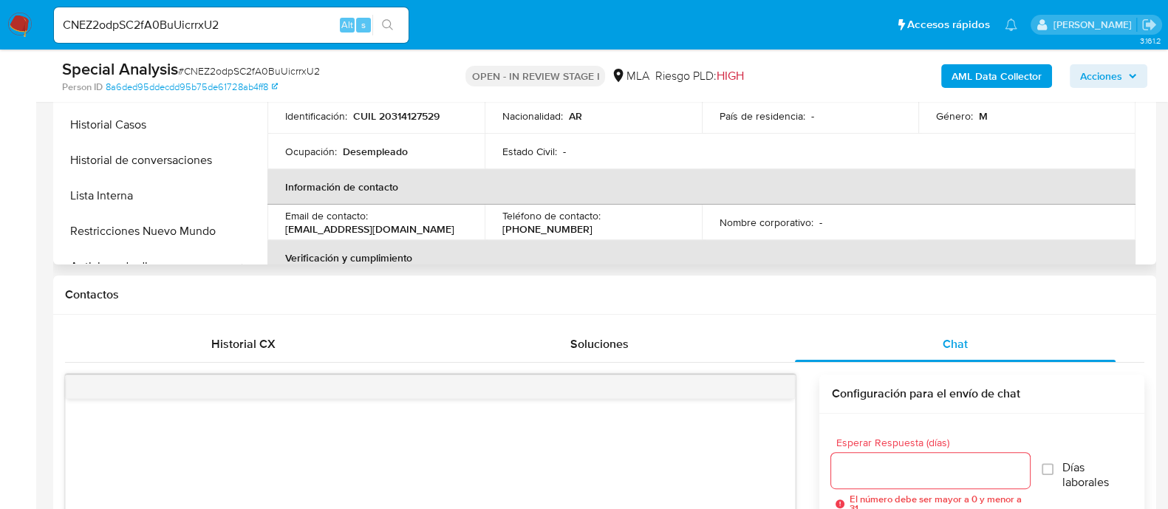
scroll to position [369, 0]
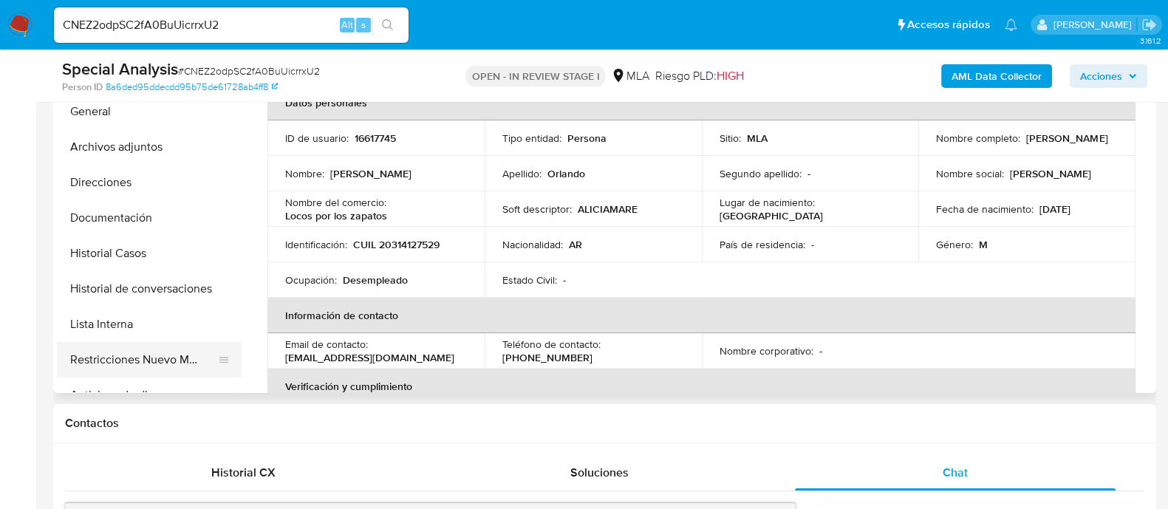
drag, startPoint x: 167, startPoint y: 352, endPoint x: 216, endPoint y: 341, distance: 50.7
click at [167, 353] on button "Restricciones Nuevo Mundo" at bounding box center [143, 359] width 173 height 35
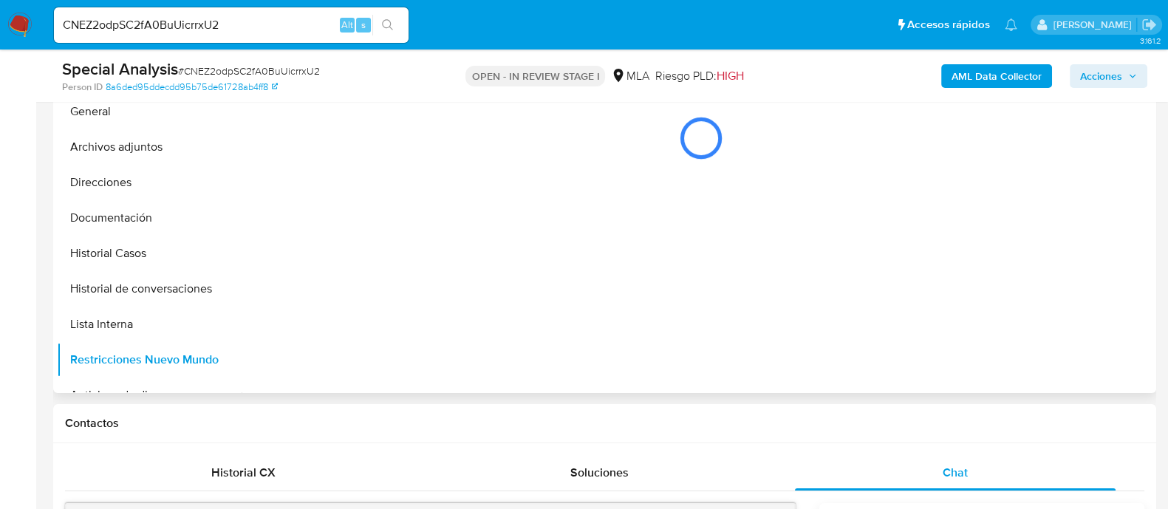
scroll to position [277, 0]
